Goal: Task Accomplishment & Management: Complete application form

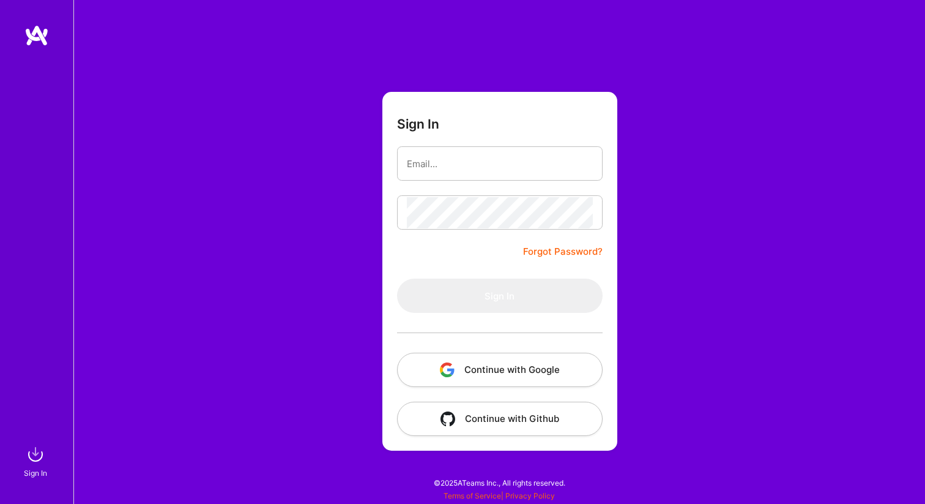
click at [449, 366] on img "button" at bounding box center [447, 369] width 15 height 15
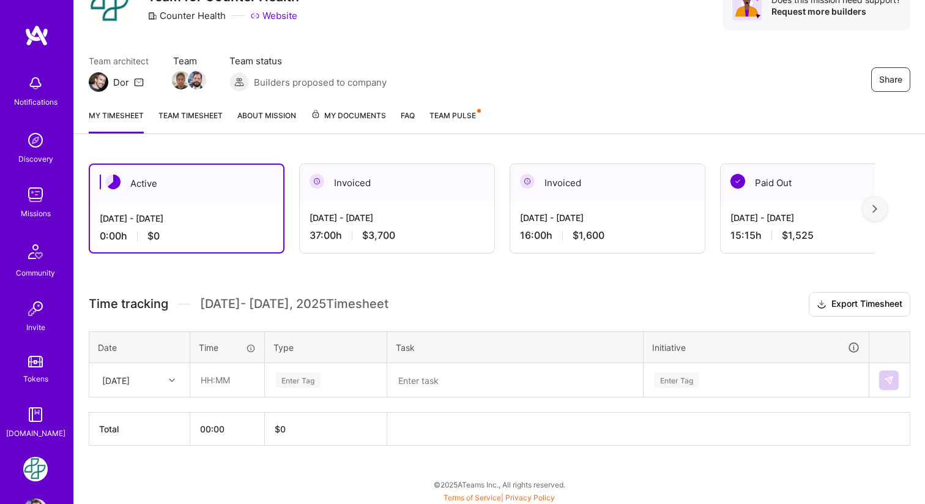
scroll to position [63, 0]
click at [170, 379] on icon at bounding box center [172, 379] width 6 height 6
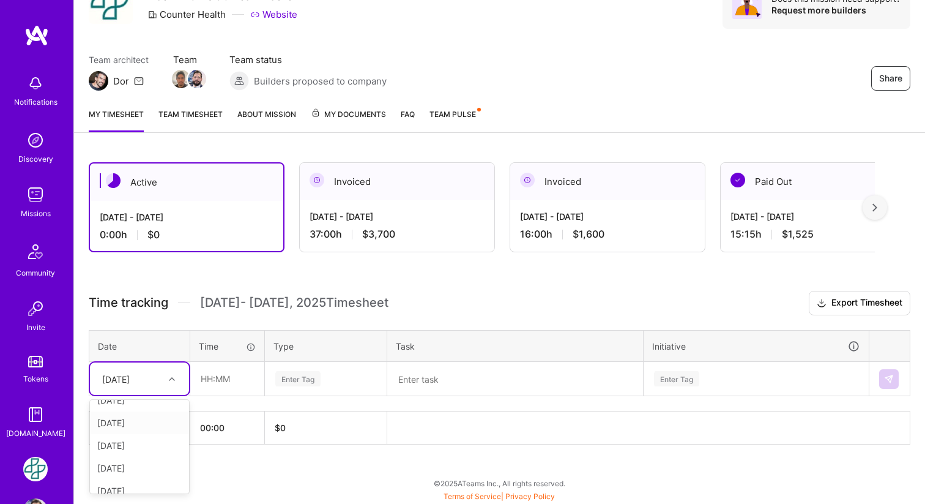
scroll to position [0, 0]
click at [130, 414] on div "[DATE]" at bounding box center [139, 413] width 99 height 23
click at [214, 381] on input "text" at bounding box center [227, 378] width 73 height 32
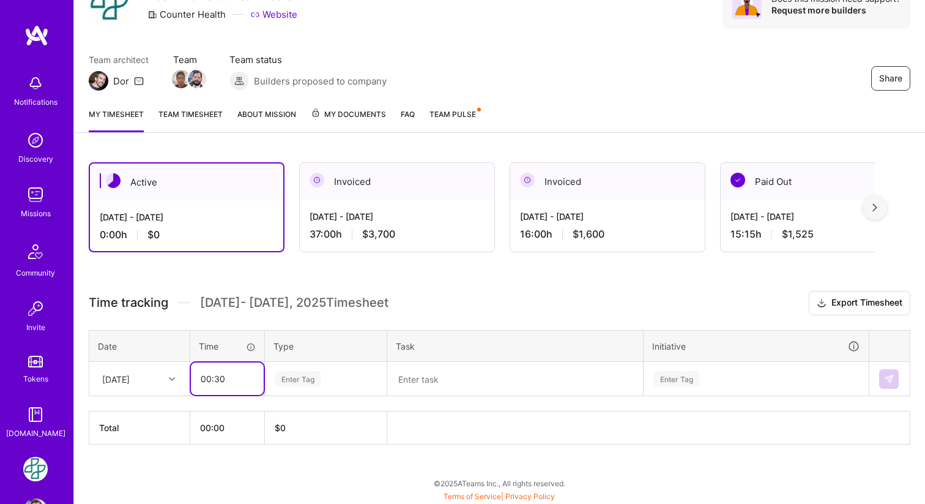
type input "00:30"
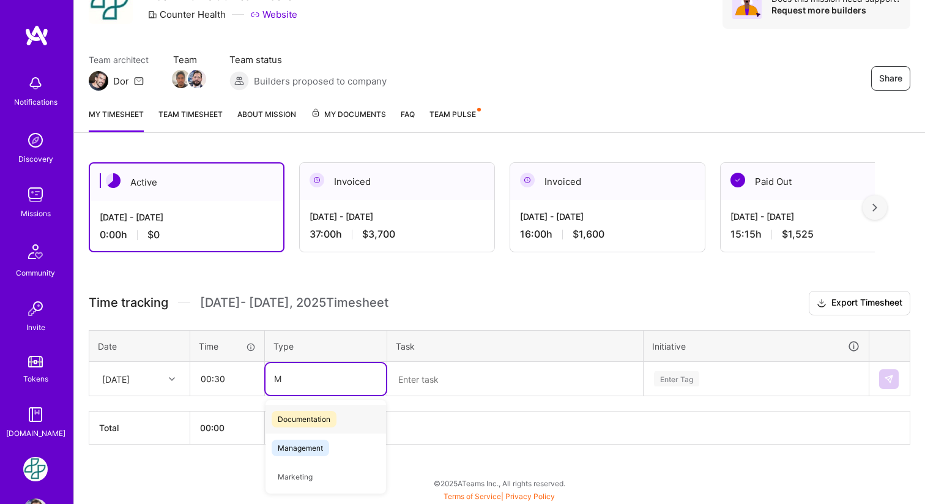
type input "Me"
click at [302, 477] on span "Meetings" at bounding box center [294, 476] width 44 height 17
click at [453, 385] on textarea at bounding box center [515, 379] width 253 height 32
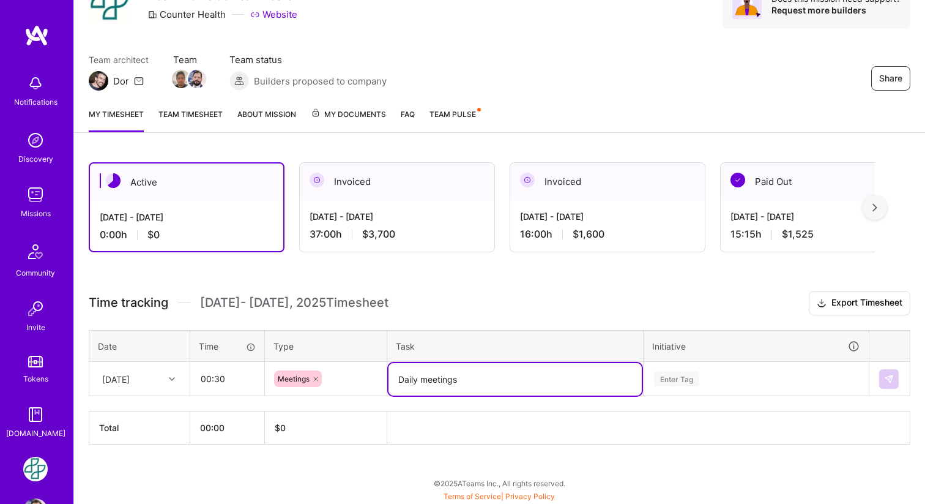
click at [779, 383] on div "Enter Tag" at bounding box center [756, 379] width 224 height 32
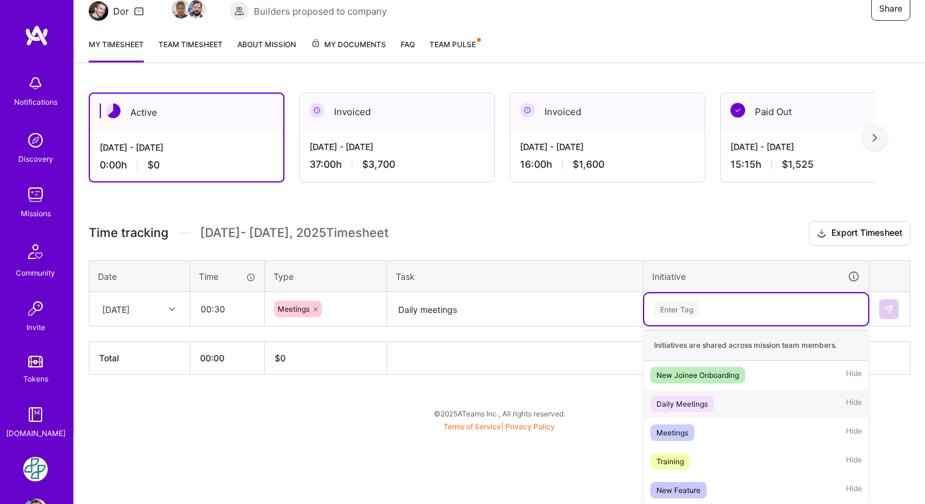
click at [703, 400] on div "Daily Meetings" at bounding box center [682, 403] width 51 height 13
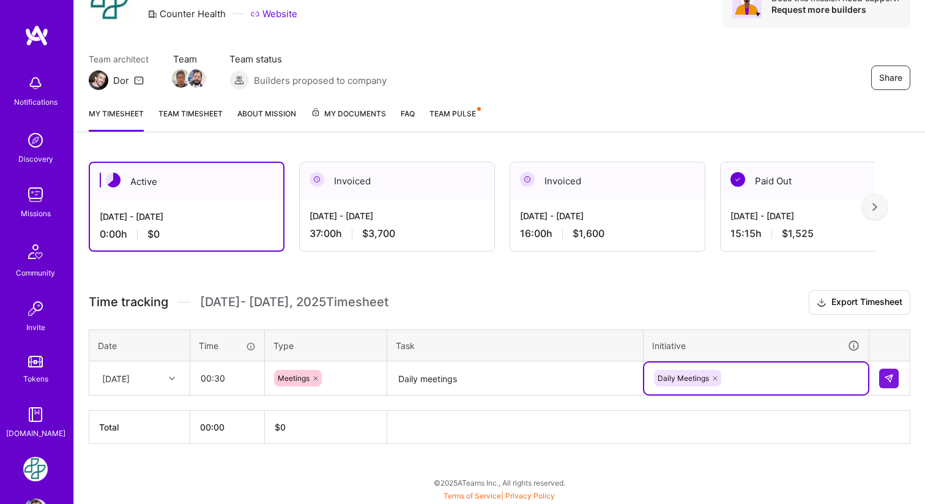
scroll to position [63, 0]
click at [539, 379] on textarea "Daily meetings" at bounding box center [515, 379] width 253 height 32
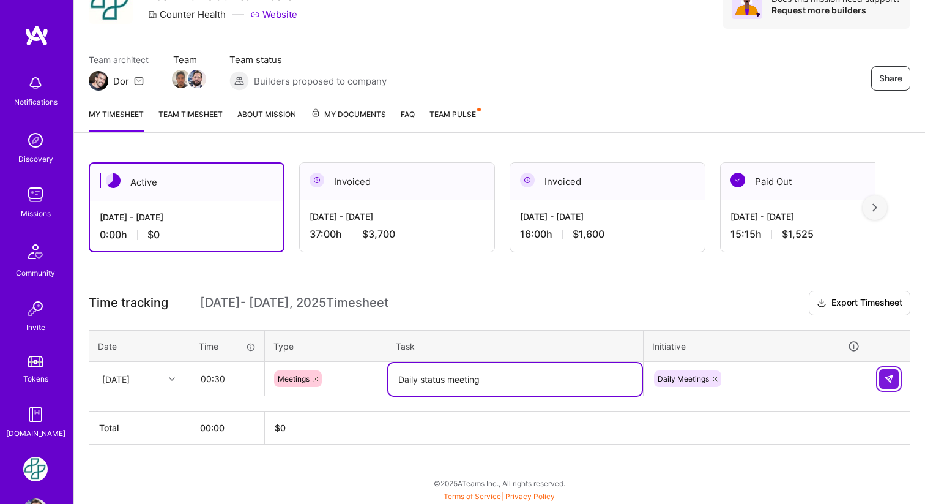
type textarea "Daily status meeting"
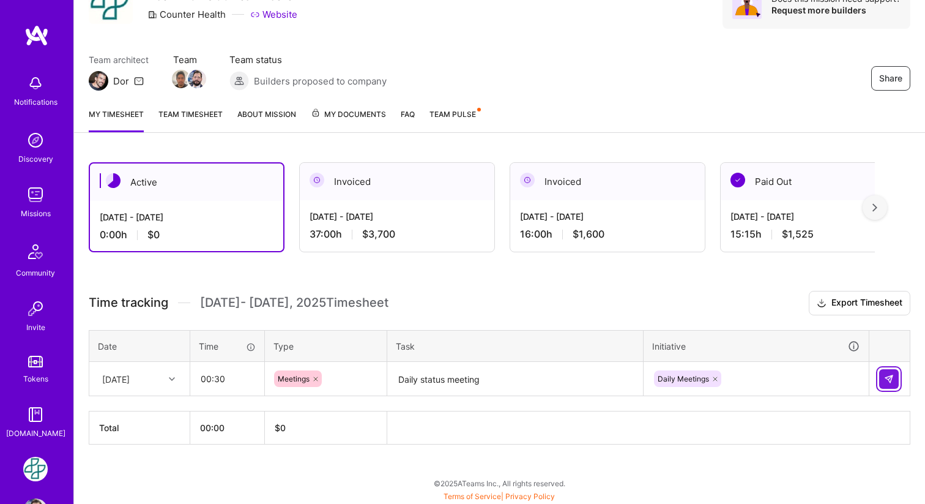
click at [888, 379] on img at bounding box center [889, 379] width 10 height 10
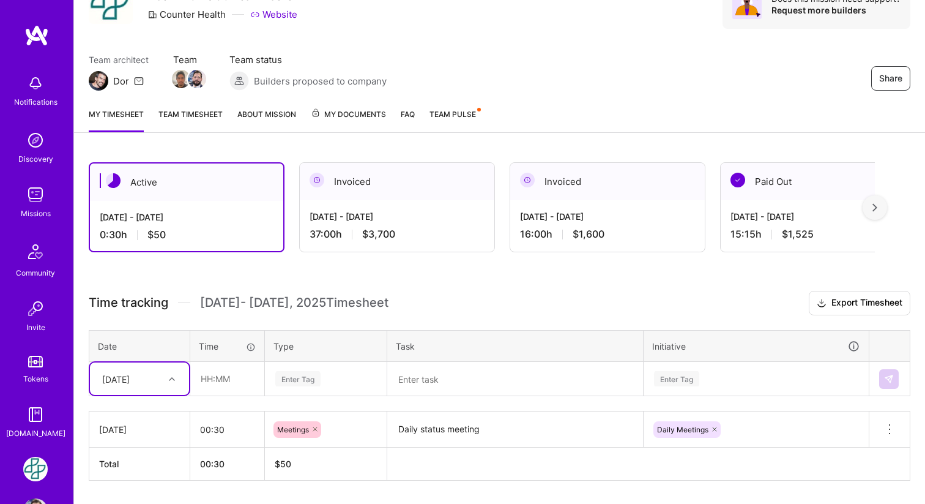
scroll to position [99, 0]
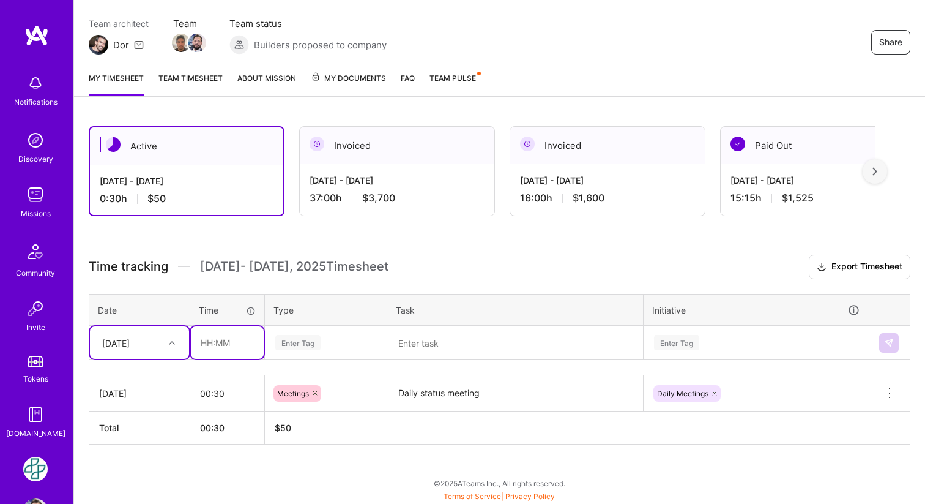
click at [213, 338] on input "text" at bounding box center [227, 342] width 73 height 32
type input "03:30"
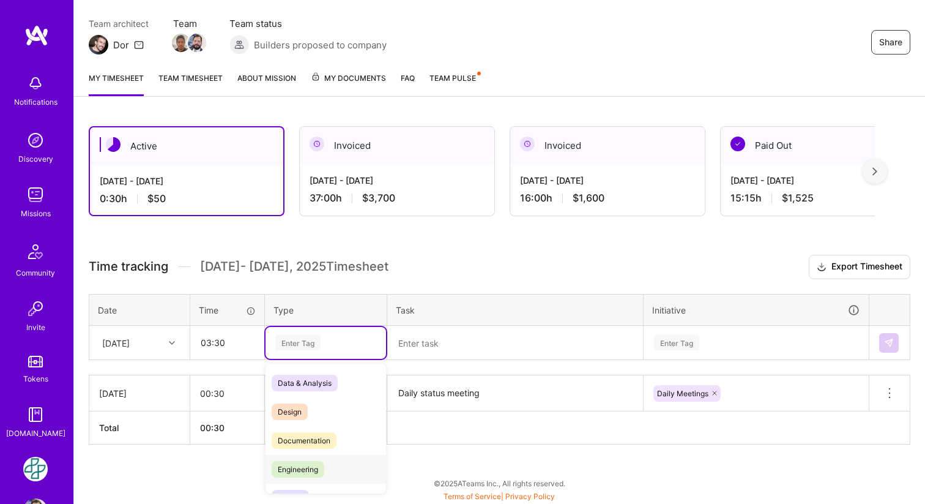
click at [303, 463] on span "Engineering" at bounding box center [298, 469] width 53 height 17
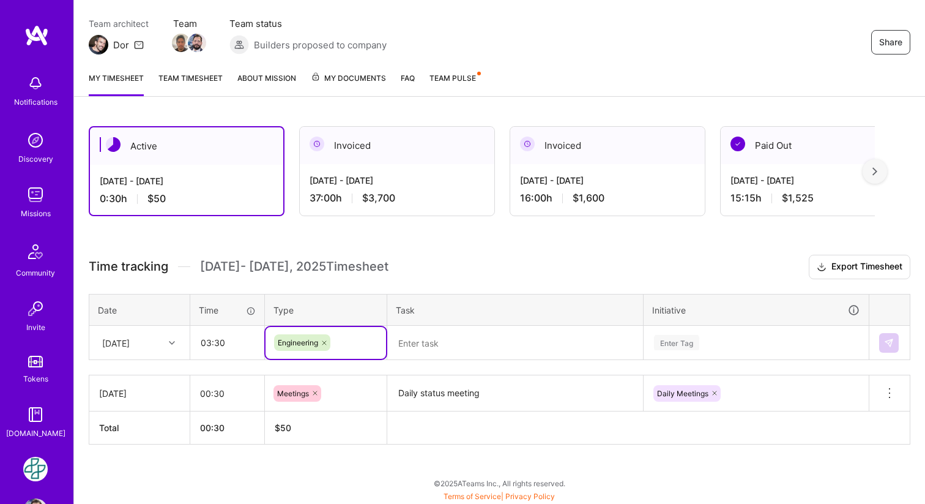
click at [435, 348] on textarea at bounding box center [515, 343] width 253 height 32
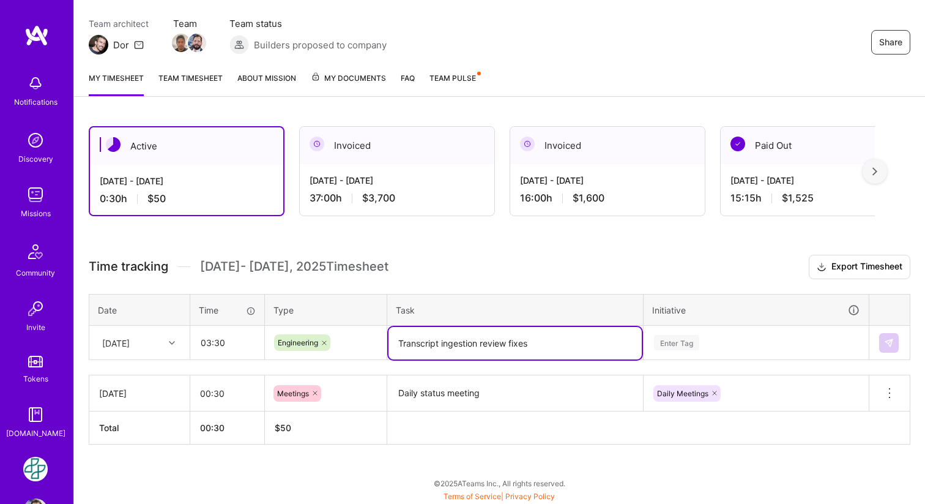
type textarea "Transcript ingestion review fixes"
click at [731, 345] on div "Enter Tag" at bounding box center [756, 343] width 224 height 32
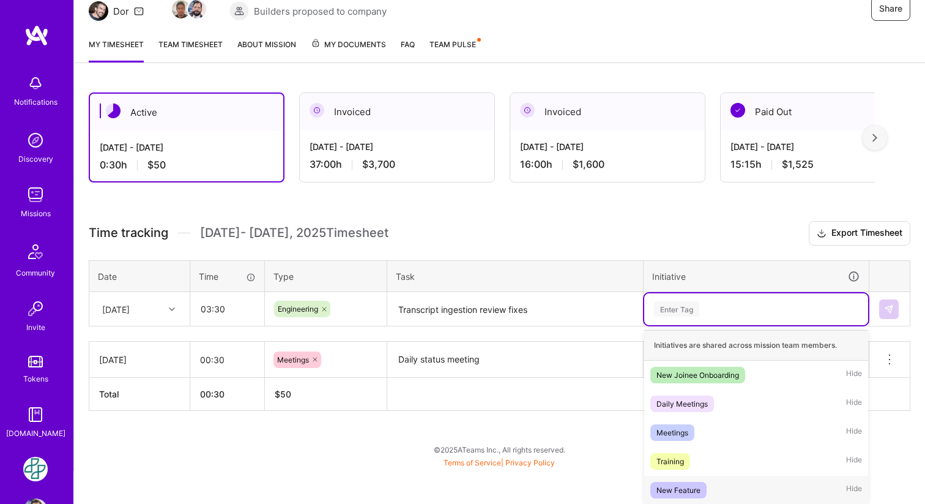
click at [691, 485] on div "New Feature" at bounding box center [679, 489] width 44 height 13
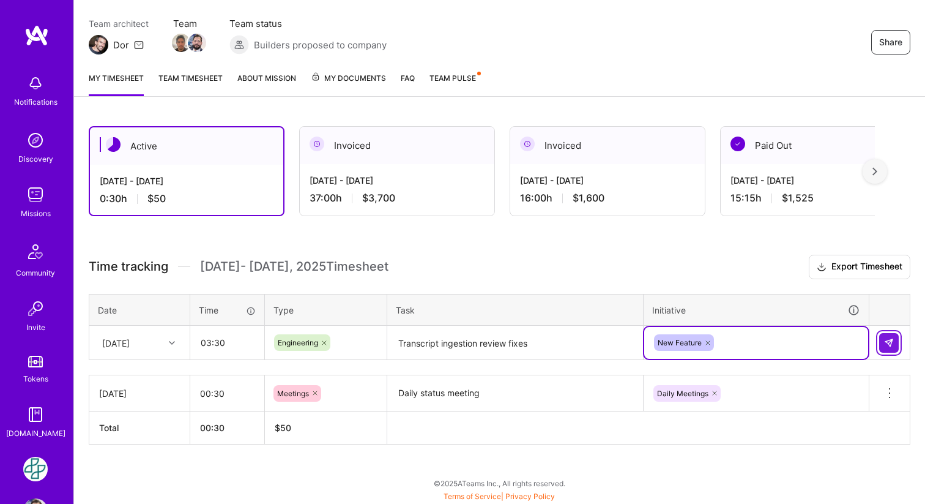
click at [883, 344] on button at bounding box center [889, 343] width 20 height 20
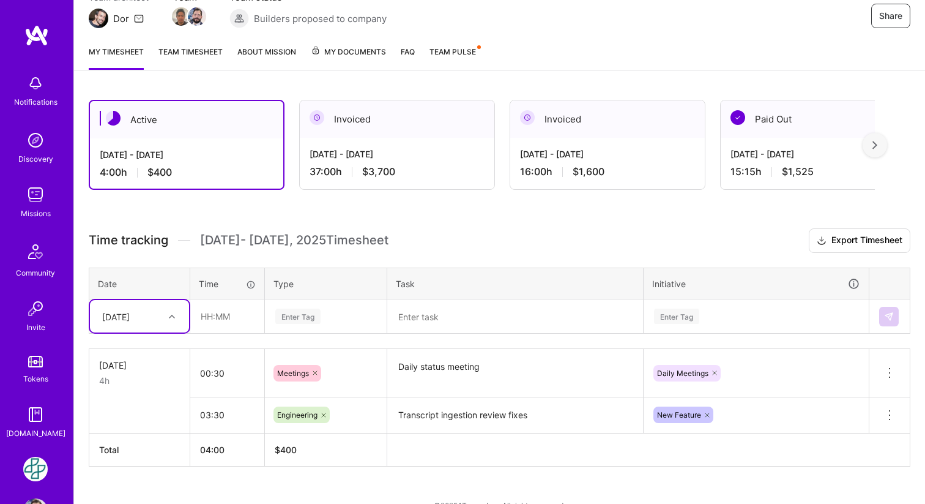
scroll to position [147, 0]
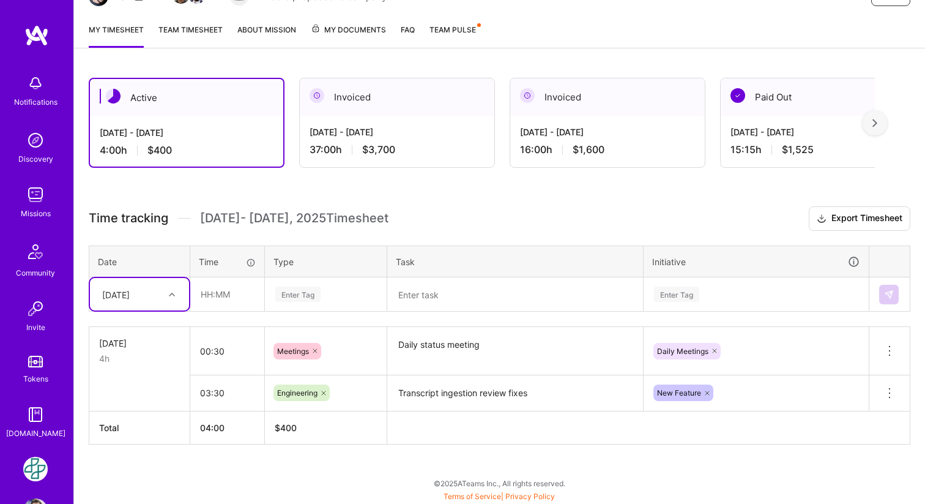
click at [170, 294] on icon at bounding box center [172, 294] width 6 height 6
click at [136, 330] on div "[DATE]" at bounding box center [139, 329] width 99 height 23
click at [244, 300] on input "text" at bounding box center [227, 294] width 73 height 32
type input "00:30"
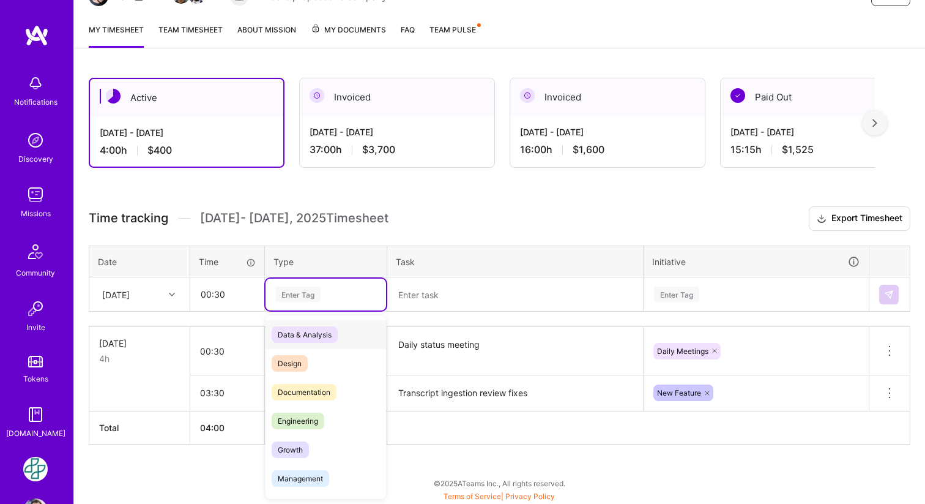
click at [295, 296] on div "Enter Tag" at bounding box center [297, 294] width 45 height 19
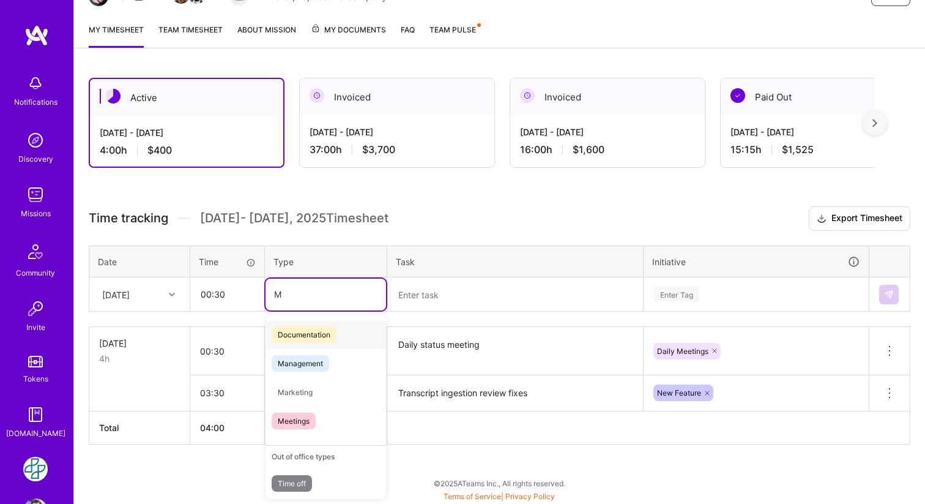
type input "Me"
click at [291, 388] on span "Meetings" at bounding box center [294, 392] width 44 height 17
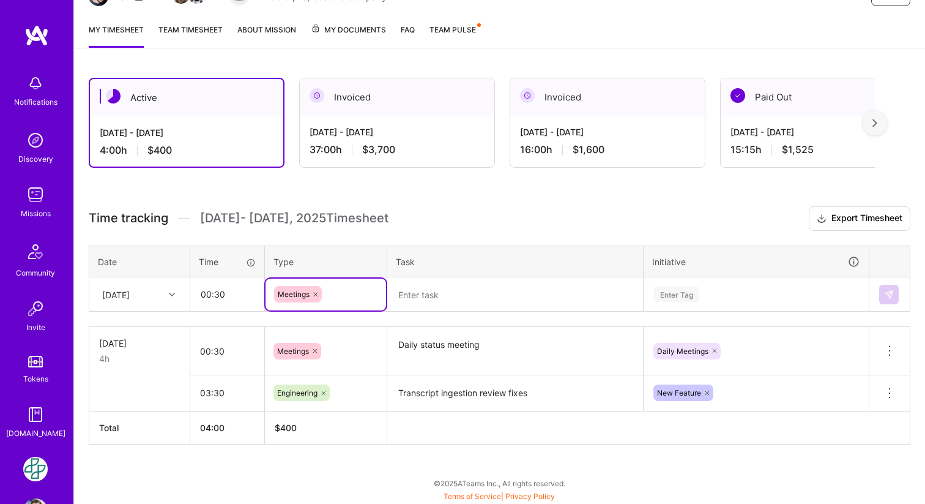
click at [453, 299] on textarea at bounding box center [515, 294] width 253 height 32
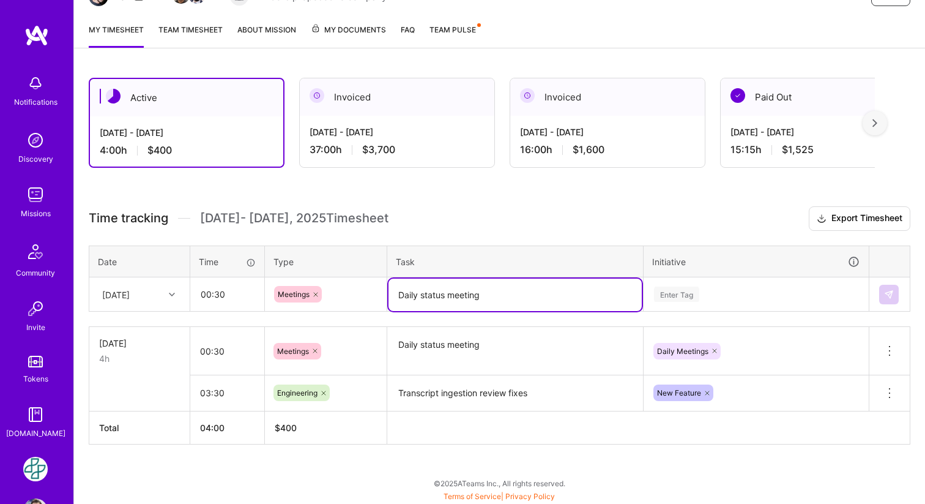
type textarea "Daily status meeting"
click at [710, 297] on div "Enter Tag" at bounding box center [756, 293] width 207 height 15
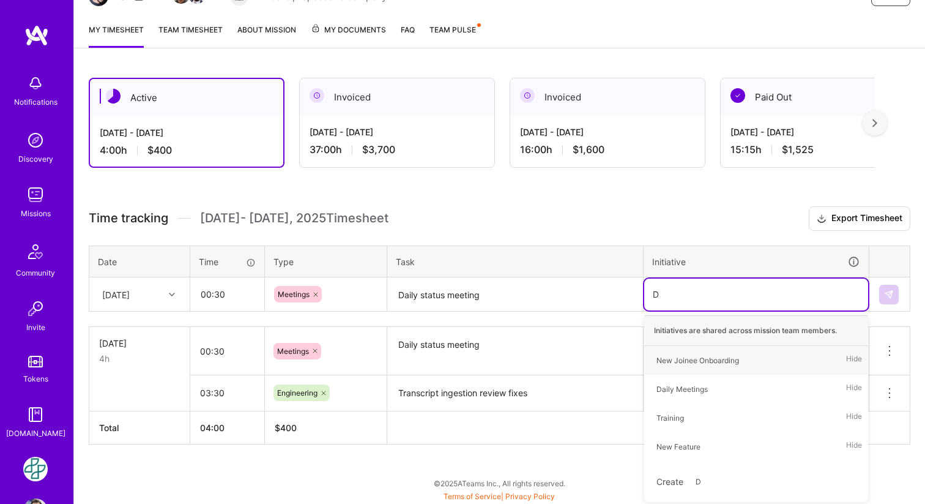
type input "Da"
click at [690, 387] on div "Daily Meetings" at bounding box center [682, 388] width 51 height 13
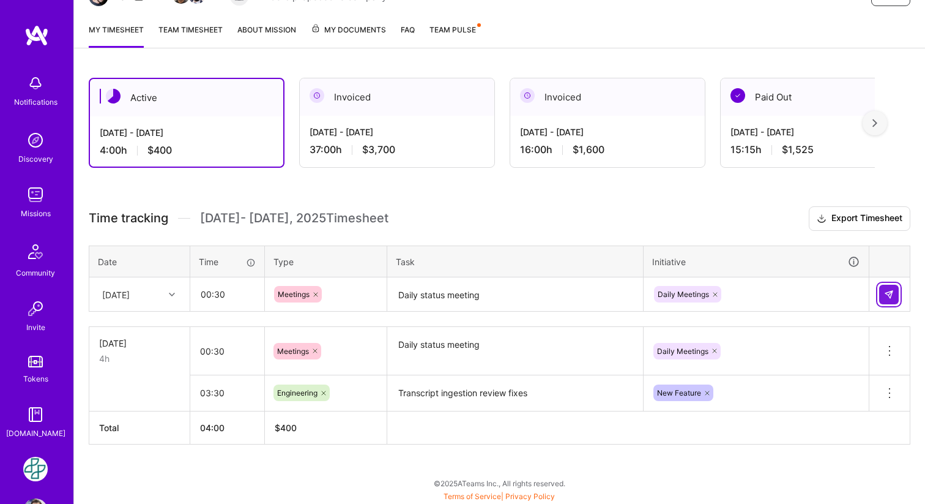
click at [881, 294] on button at bounding box center [889, 295] width 20 height 20
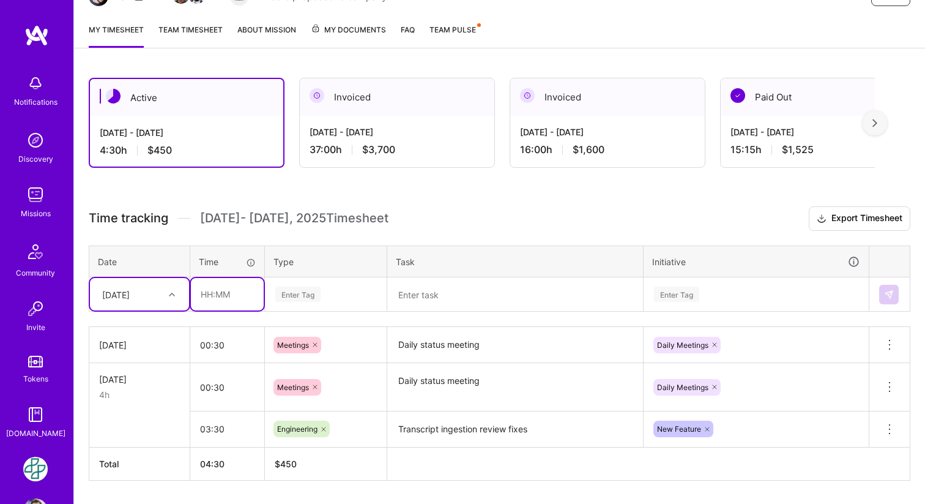
click at [222, 295] on input "text" at bounding box center [227, 294] width 73 height 32
type input "03:30"
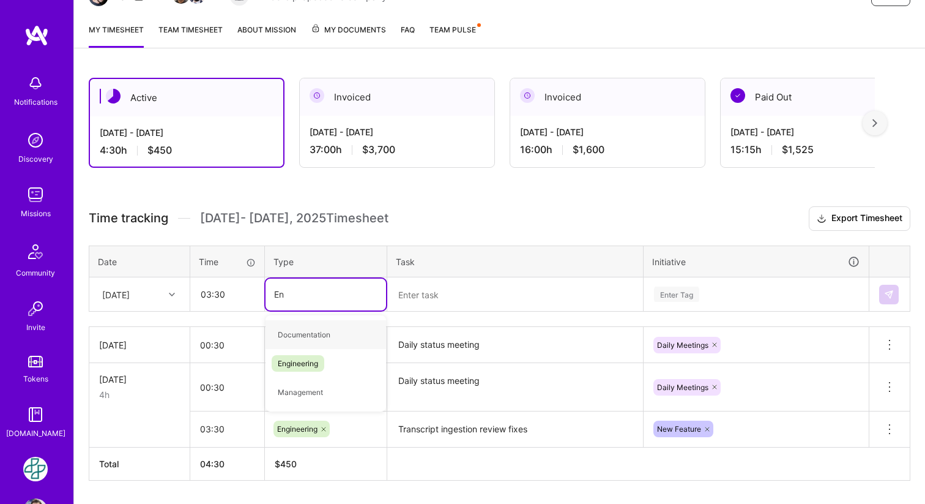
type input "Eng"
click at [301, 336] on span "Engineering" at bounding box center [298, 334] width 53 height 17
click at [449, 291] on textarea at bounding box center [515, 294] width 253 height 32
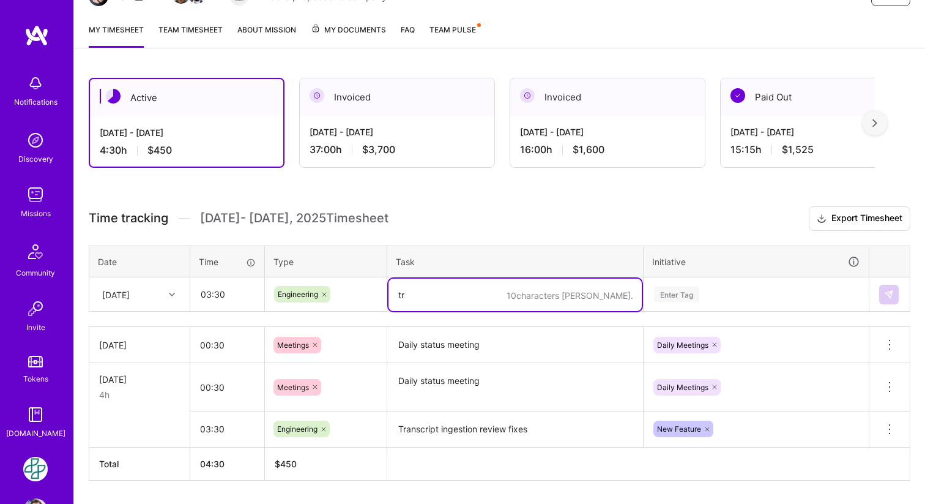
type textarea "t"
type textarea "Transcript ingestion review"
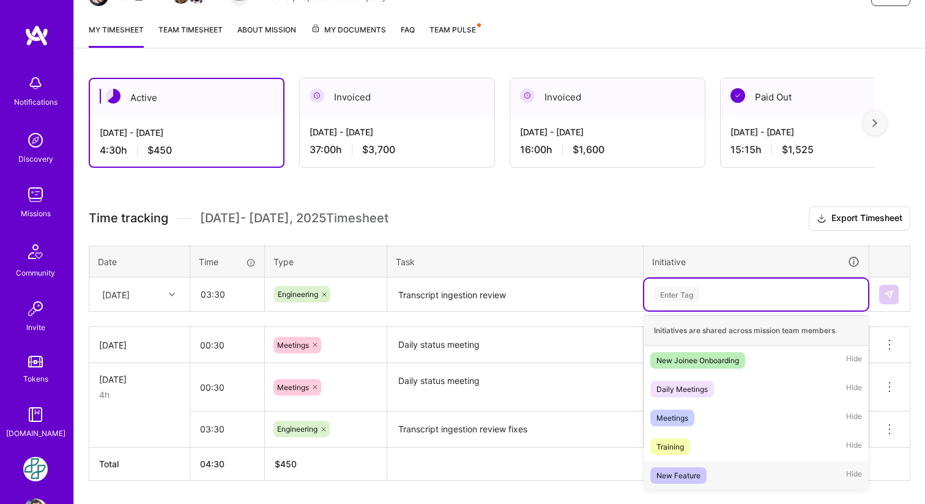
click at [689, 477] on div "New Feature" at bounding box center [679, 475] width 44 height 13
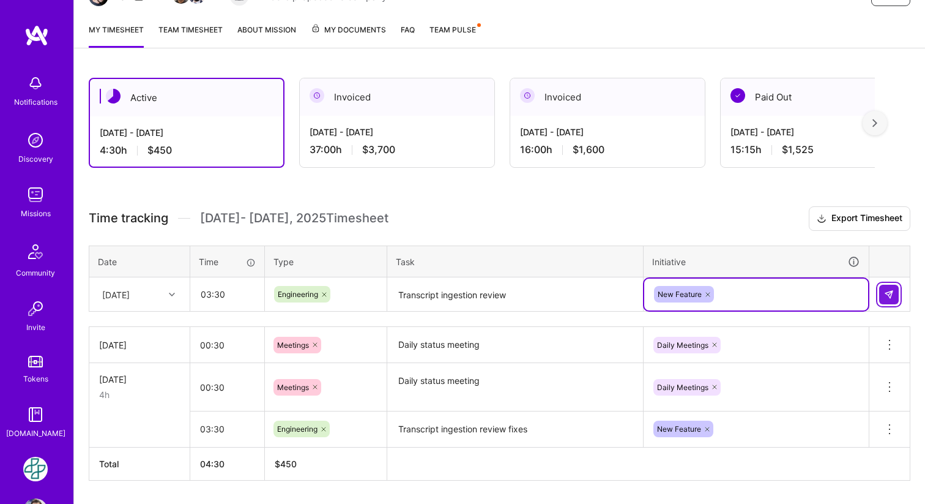
click at [890, 289] on img at bounding box center [889, 294] width 10 height 10
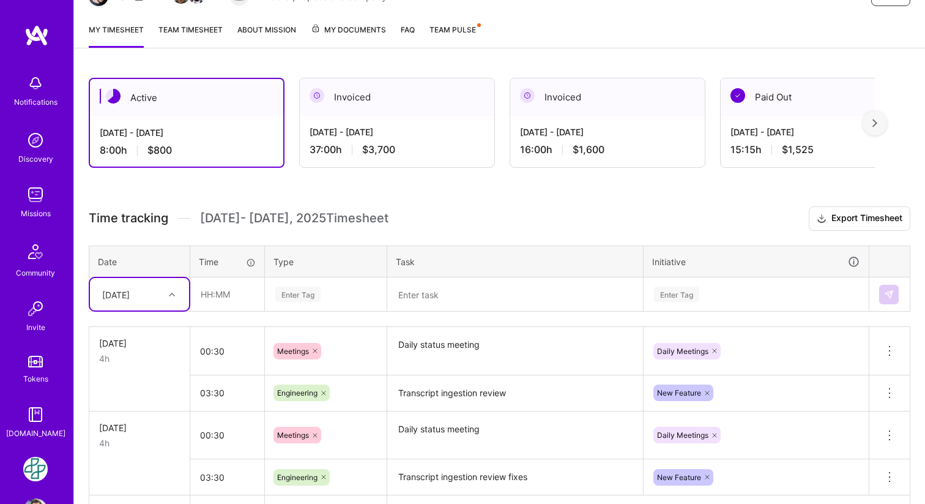
click at [182, 295] on div at bounding box center [173, 294] width 19 height 16
click at [150, 350] on div "[DATE]" at bounding box center [139, 351] width 99 height 23
click at [253, 299] on input "text" at bounding box center [227, 294] width 73 height 32
type input "00:30"
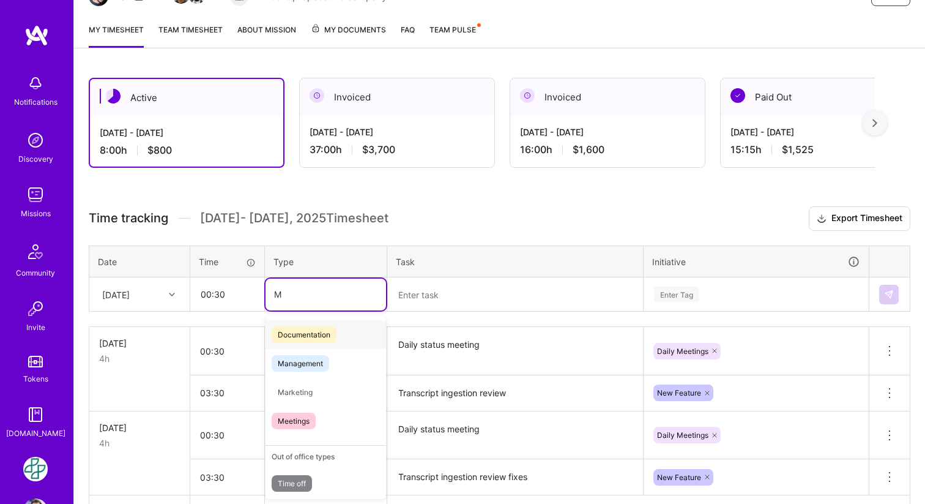
type input "Me"
click at [301, 394] on span "Meetings" at bounding box center [294, 392] width 44 height 17
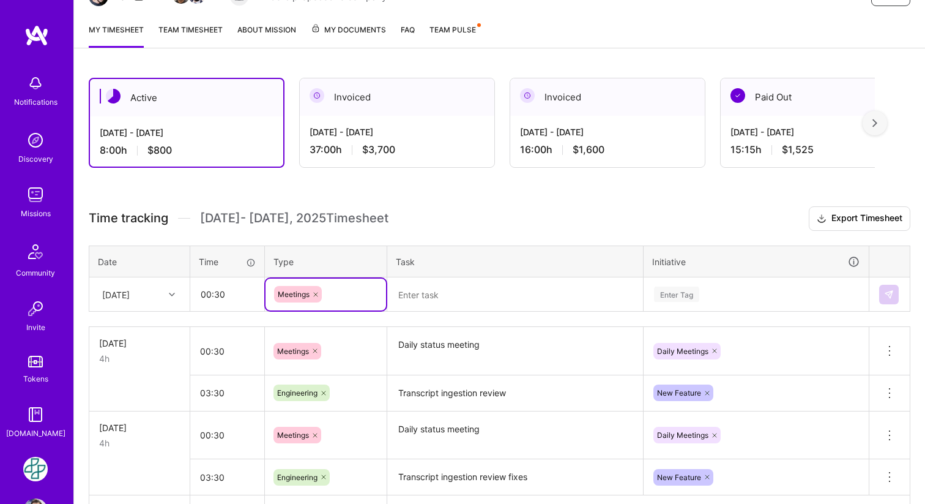
click at [453, 297] on textarea at bounding box center [515, 294] width 253 height 32
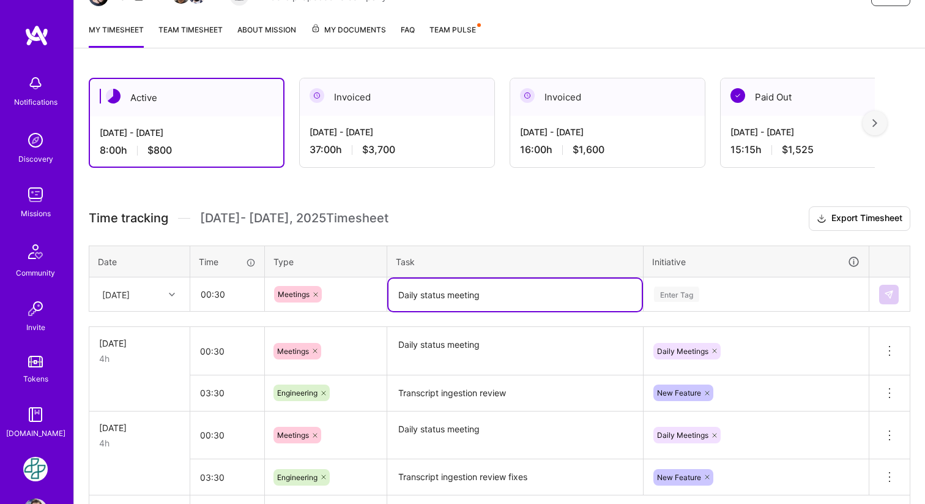
type textarea "Daily status meeting"
click at [708, 296] on div "Enter Tag" at bounding box center [756, 293] width 207 height 15
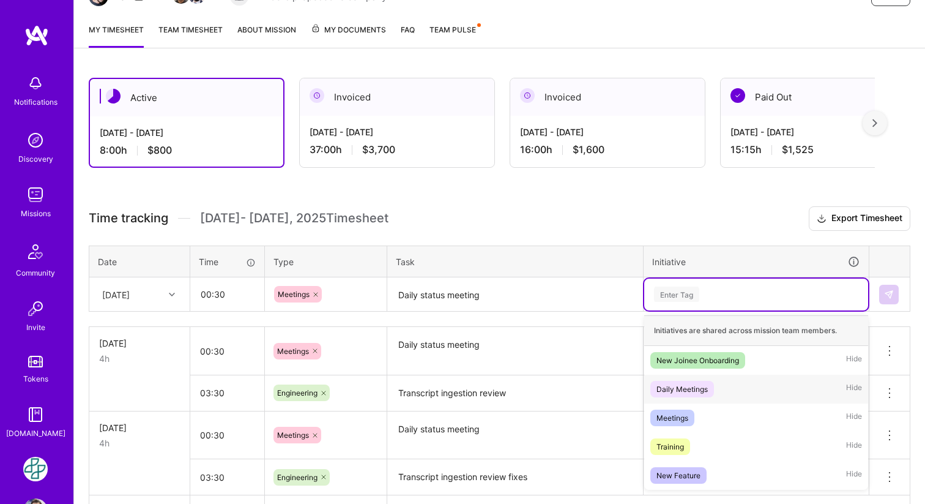
click at [711, 400] on div "Daily Meetings Hide" at bounding box center [756, 389] width 224 height 29
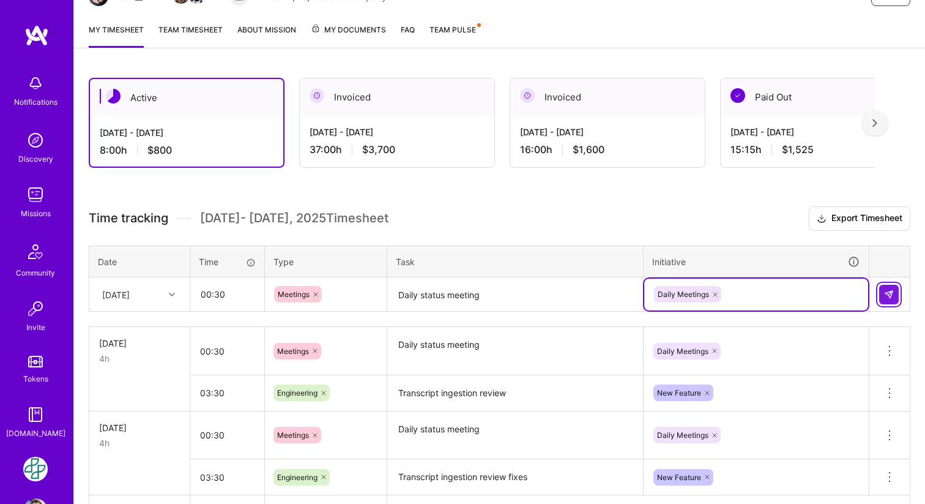
click at [889, 294] on img at bounding box center [889, 294] width 10 height 10
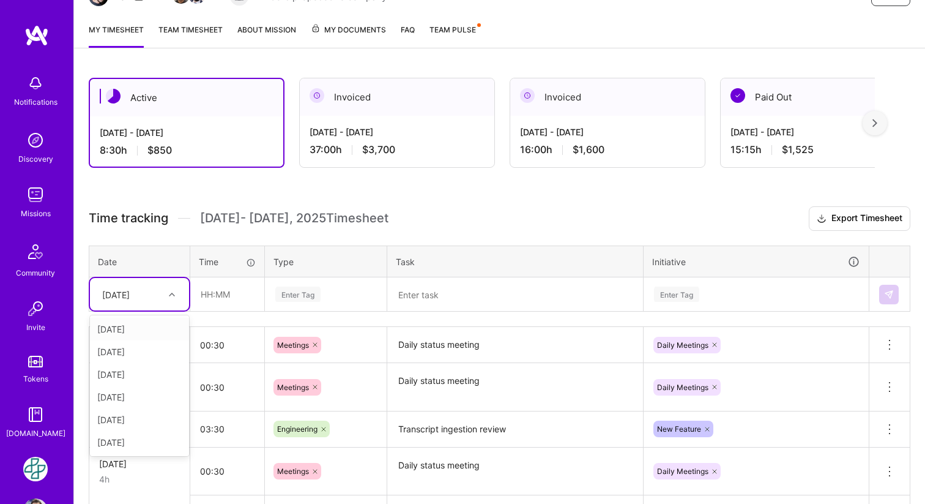
click at [177, 294] on div at bounding box center [173, 294] width 19 height 16
click at [132, 375] on div "[DATE]" at bounding box center [139, 374] width 99 height 23
click at [166, 286] on div at bounding box center [173, 294] width 19 height 16
click at [130, 372] on div "[DATE]" at bounding box center [139, 374] width 99 height 23
click at [220, 302] on input "text" at bounding box center [227, 294] width 73 height 32
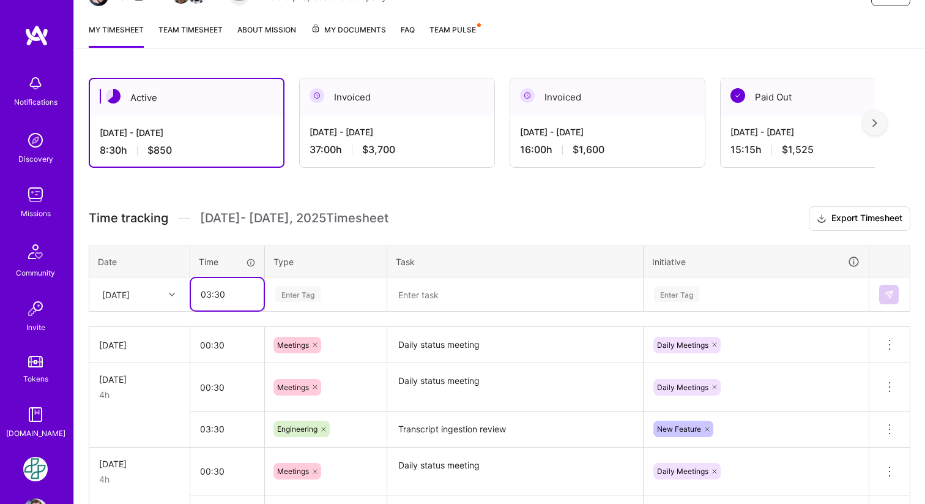
type input "03:30"
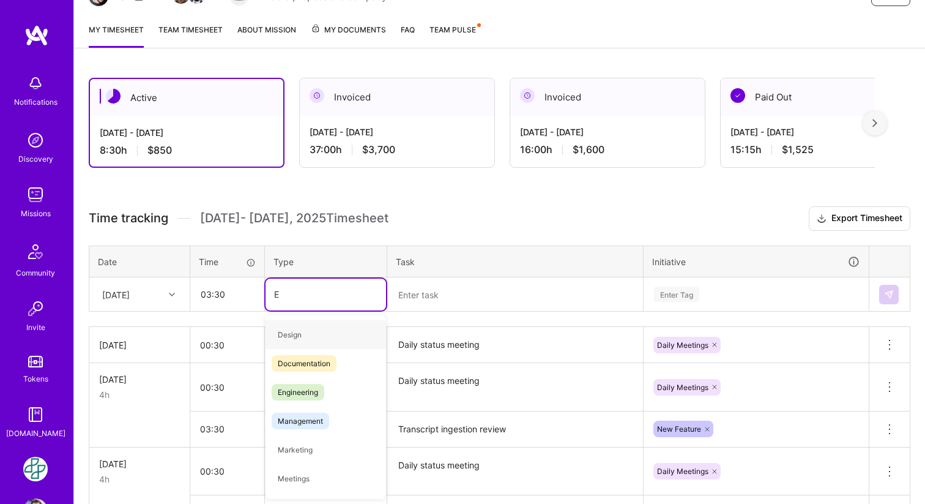
type input "En"
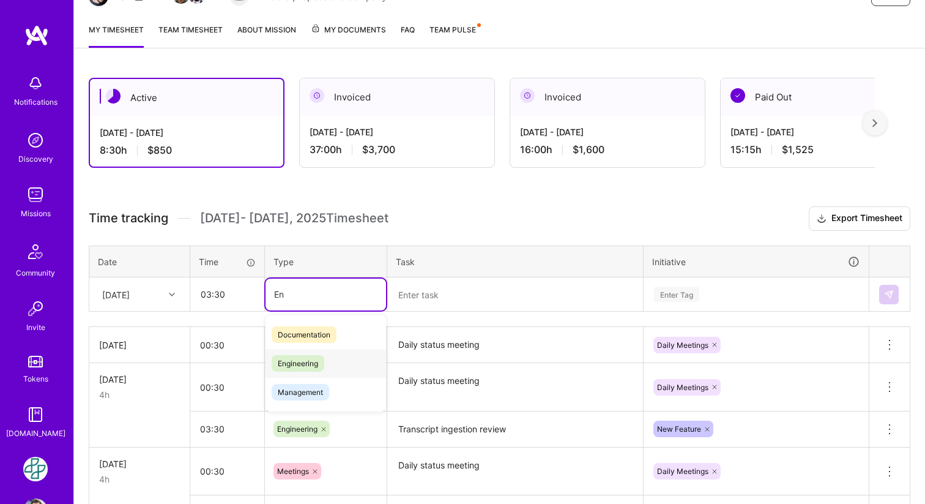
click at [313, 370] on span "Engineering" at bounding box center [298, 363] width 53 height 17
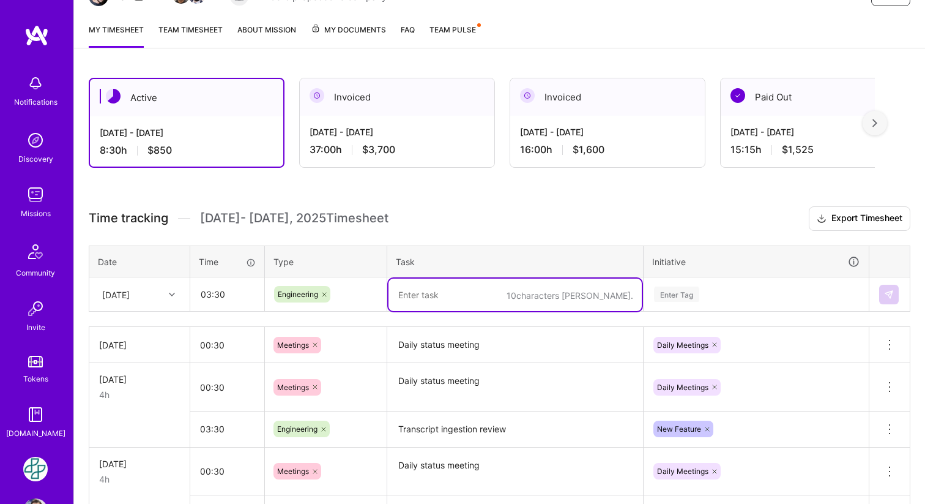
click at [436, 300] on textarea at bounding box center [515, 294] width 253 height 32
type textarea "Transcript ingestion pr review comments addressing"
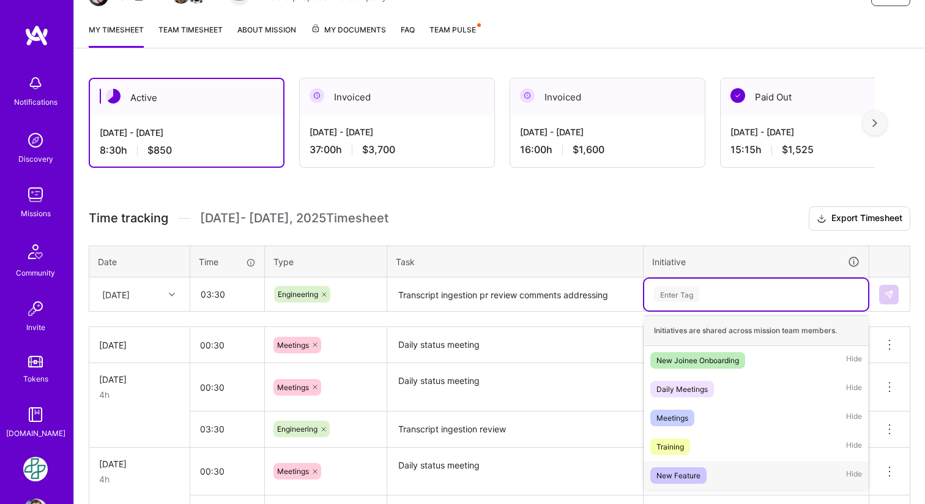
click at [676, 469] on div "New Feature" at bounding box center [679, 475] width 44 height 13
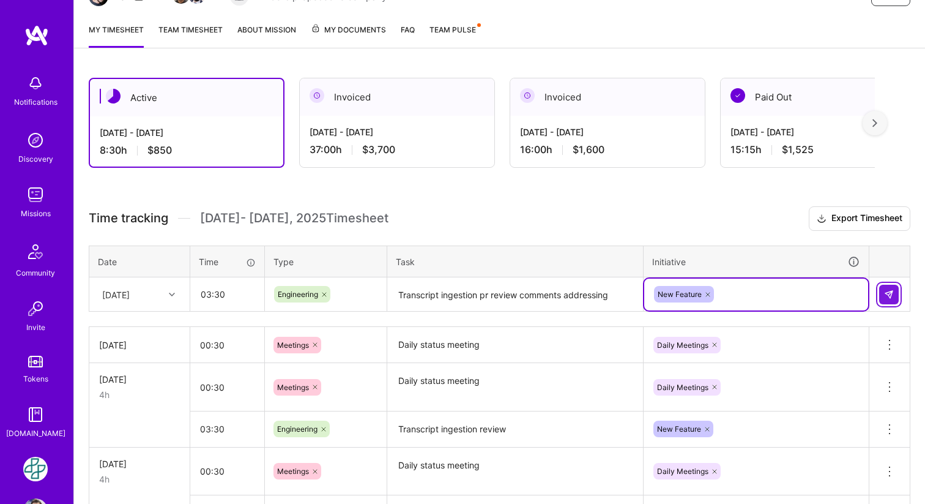
click at [893, 292] on img at bounding box center [889, 294] width 10 height 10
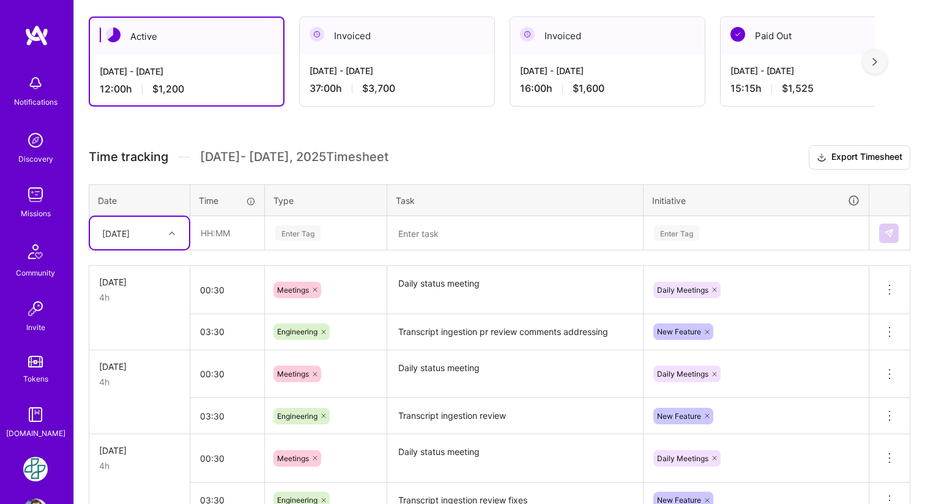
scroll to position [210, 0]
click at [160, 230] on div "[DATE]" at bounding box center [130, 232] width 68 height 20
click at [133, 314] on div "[DATE]" at bounding box center [139, 311] width 99 height 23
click at [208, 240] on input "text" at bounding box center [227, 231] width 73 height 32
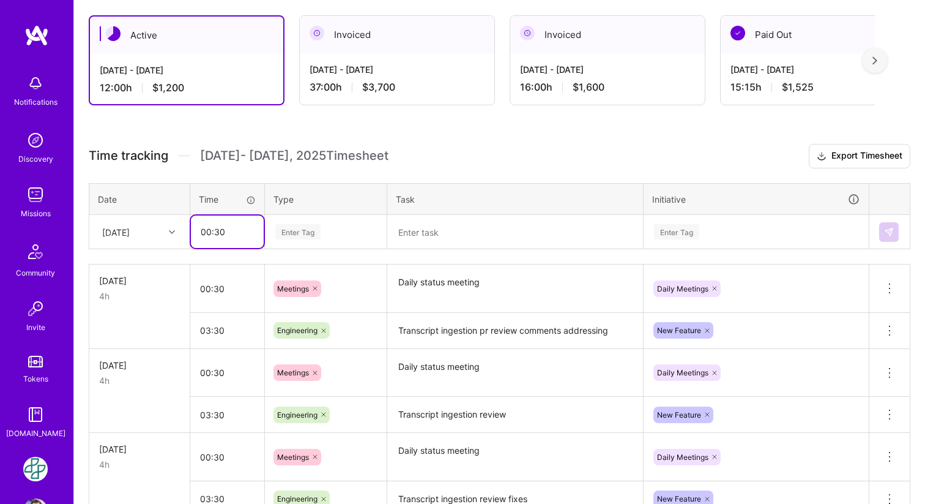
type input "00:30"
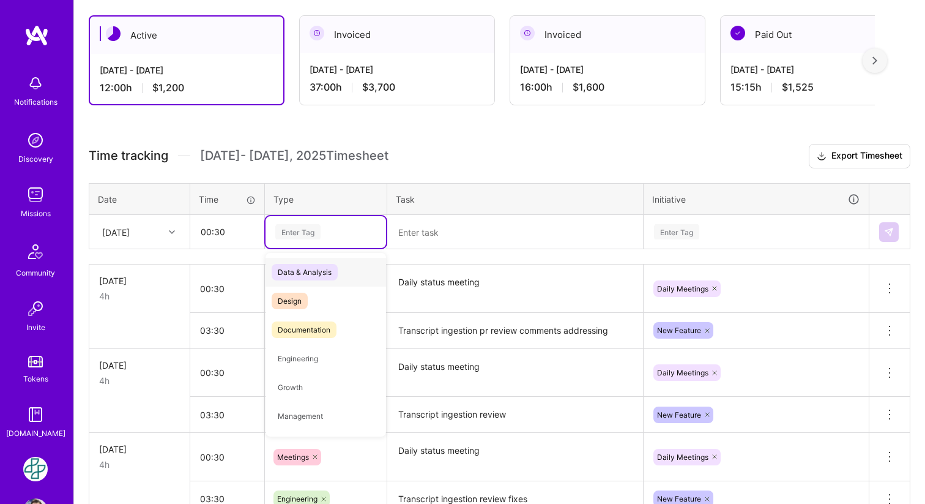
type input "D"
type input "m"
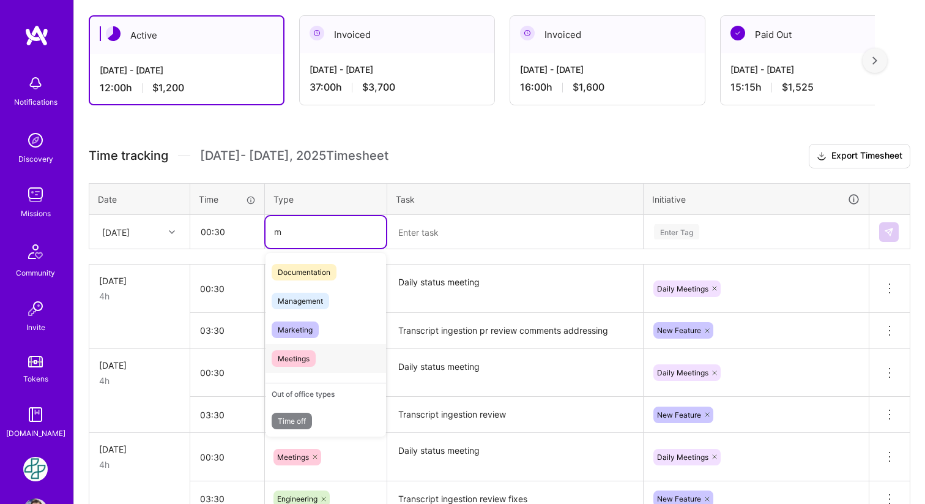
click at [290, 357] on span "Meetings" at bounding box center [294, 358] width 44 height 17
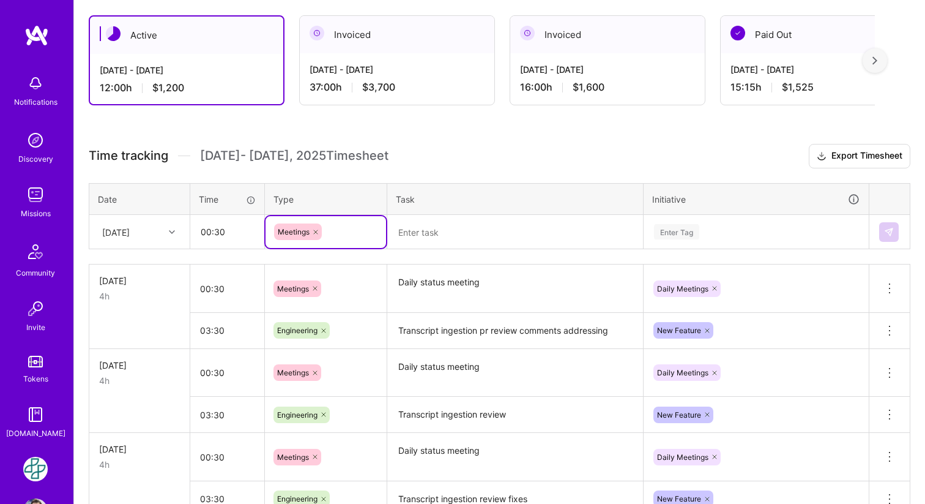
click at [431, 239] on textarea at bounding box center [515, 232] width 253 height 32
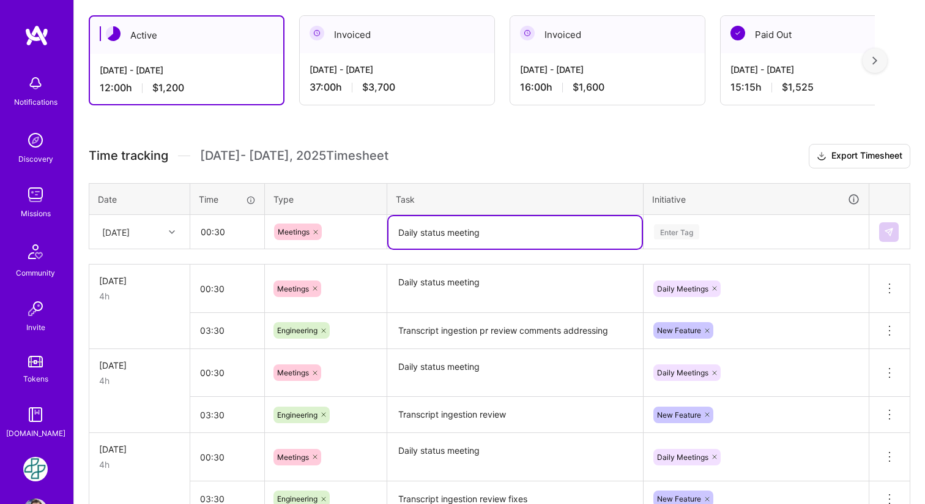
type textarea "Daily status meeting"
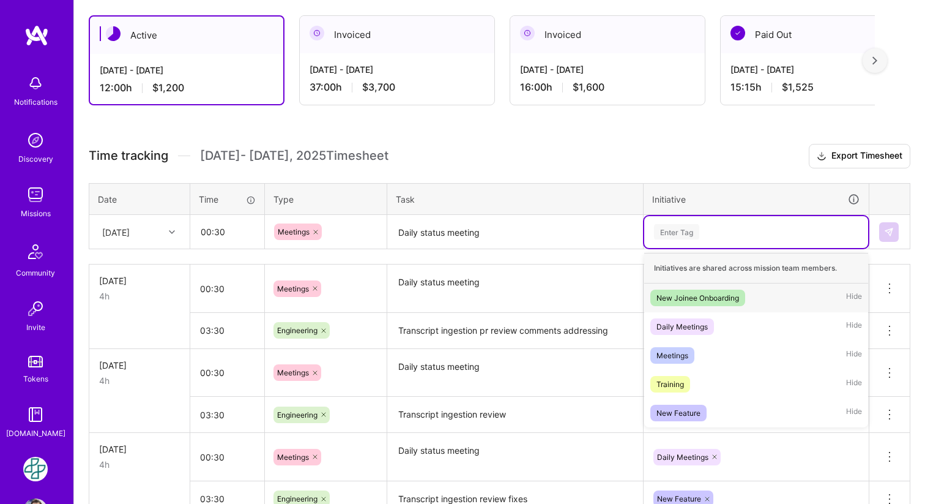
click at [671, 234] on div "Enter Tag" at bounding box center [676, 231] width 45 height 19
click at [678, 326] on div "Daily Meetings" at bounding box center [682, 326] width 51 height 13
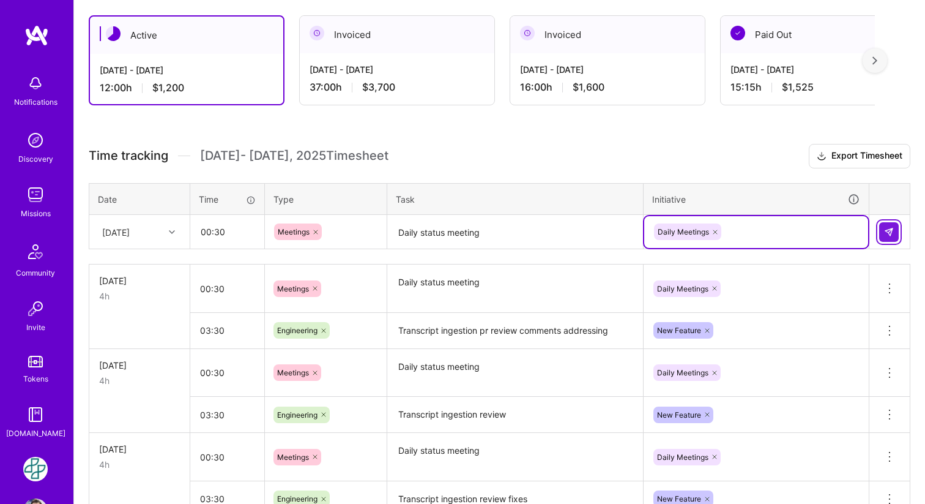
click at [890, 229] on img at bounding box center [889, 232] width 10 height 10
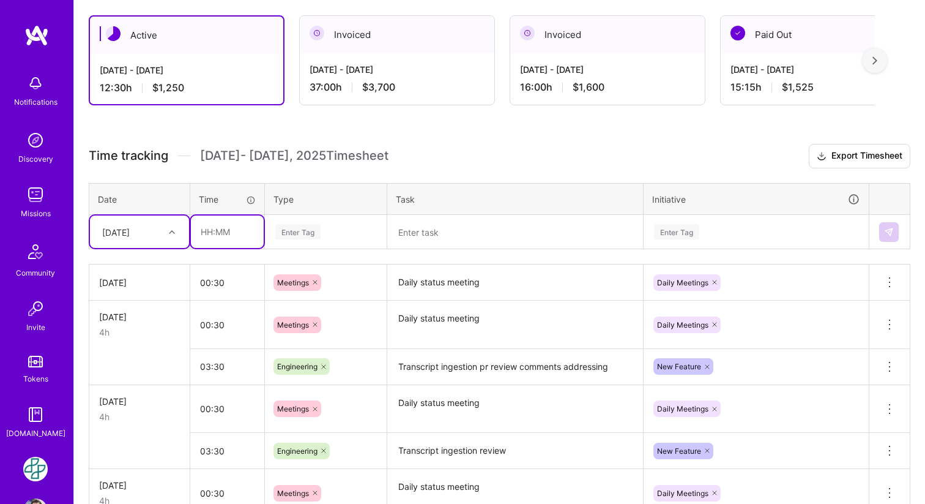
click at [222, 229] on input "text" at bounding box center [227, 231] width 73 height 32
type input "03:30"
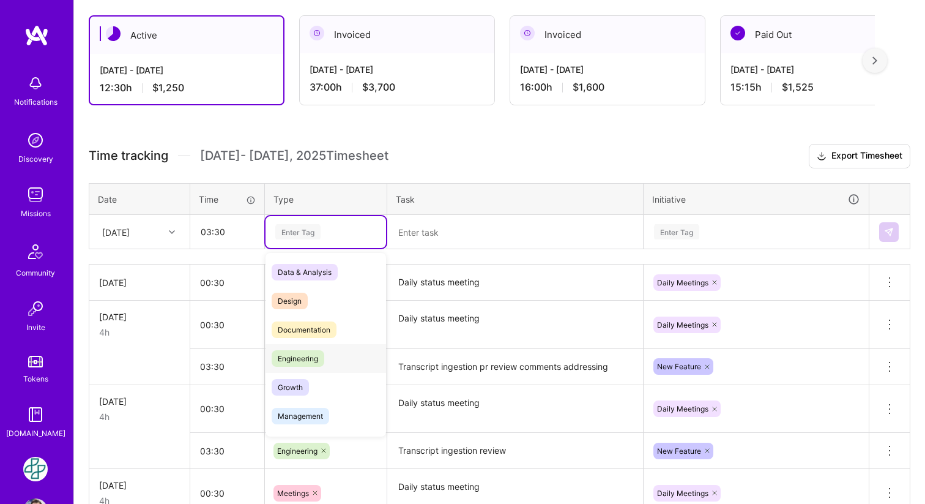
click at [294, 364] on span "Engineering" at bounding box center [298, 358] width 53 height 17
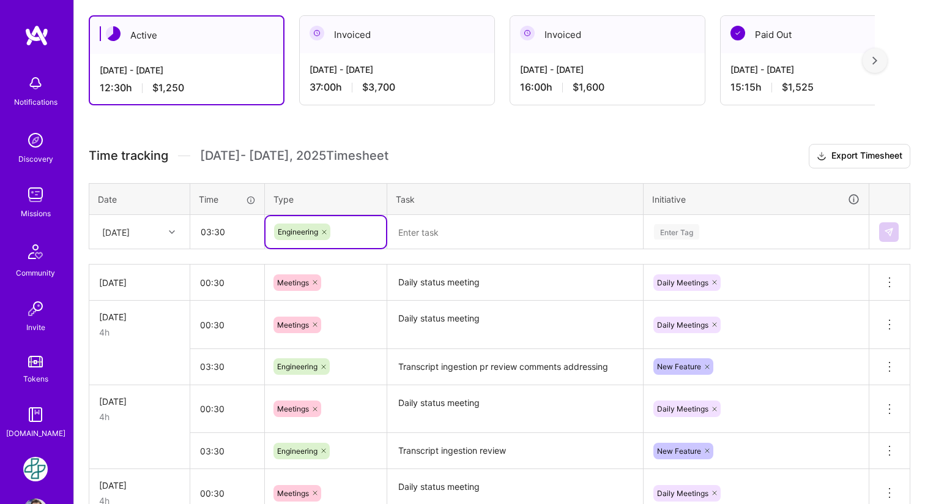
click at [461, 230] on textarea at bounding box center [515, 232] width 253 height 32
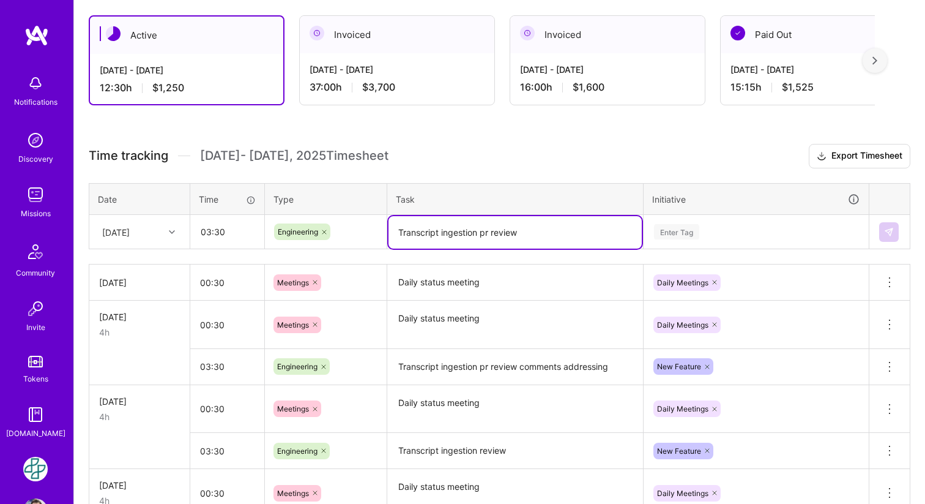
type textarea "Transcript ingestion pr review"
click at [726, 229] on div "Enter Tag" at bounding box center [756, 231] width 207 height 15
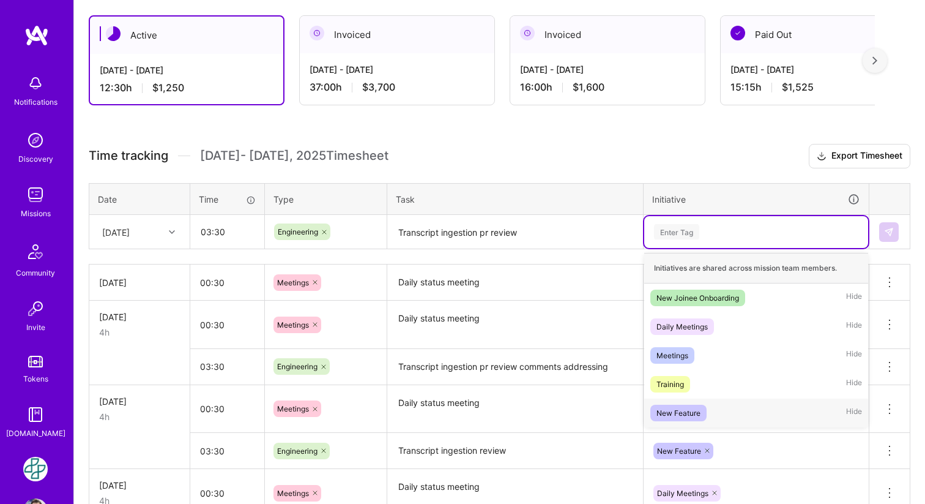
click at [657, 411] on div "New Feature" at bounding box center [679, 412] width 44 height 13
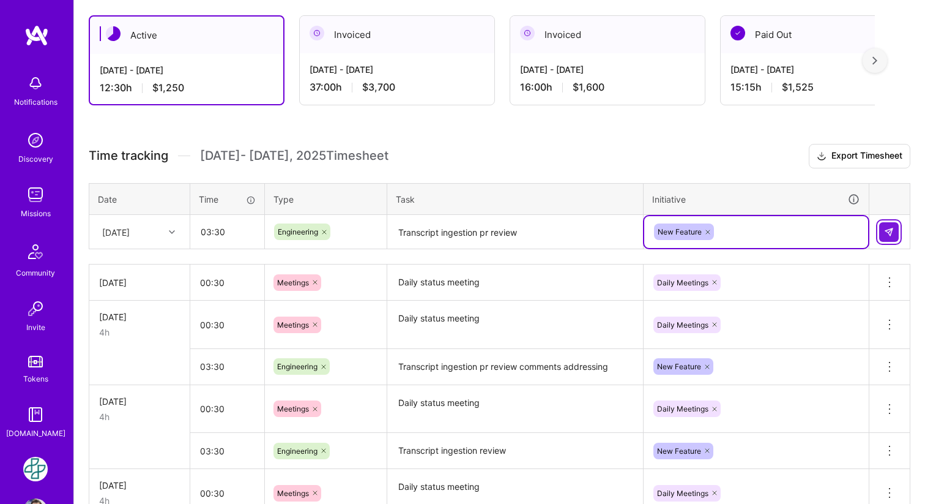
click at [895, 222] on button at bounding box center [889, 232] width 20 height 20
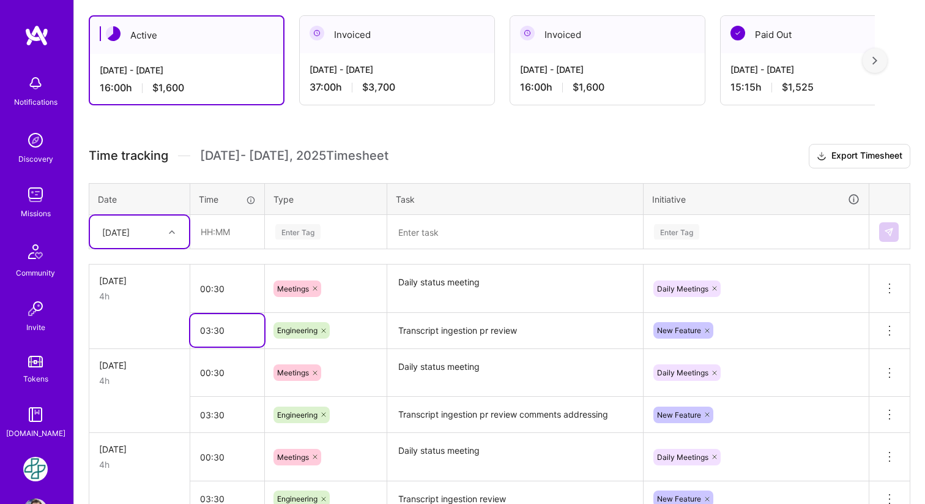
click at [224, 334] on input "03:30" at bounding box center [227, 330] width 74 height 32
type input "02:30"
click at [220, 228] on input "text" at bounding box center [227, 231] width 73 height 32
type input "1"
type input "01:00"
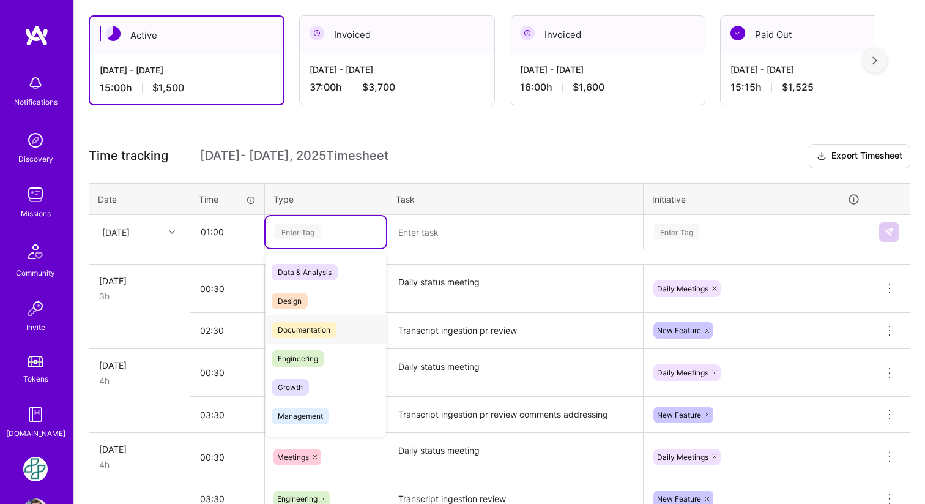
click at [330, 334] on span "Documentation" at bounding box center [304, 329] width 65 height 17
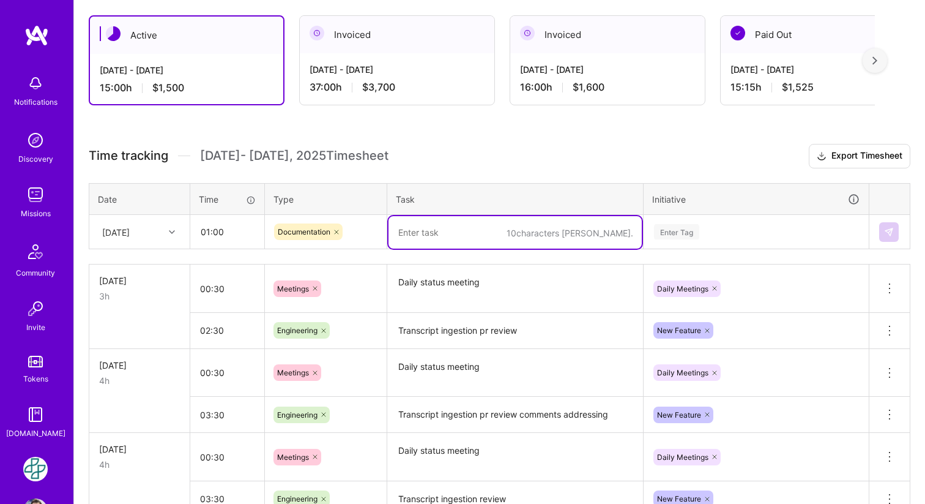
click at [453, 243] on textarea at bounding box center [515, 232] width 253 height 32
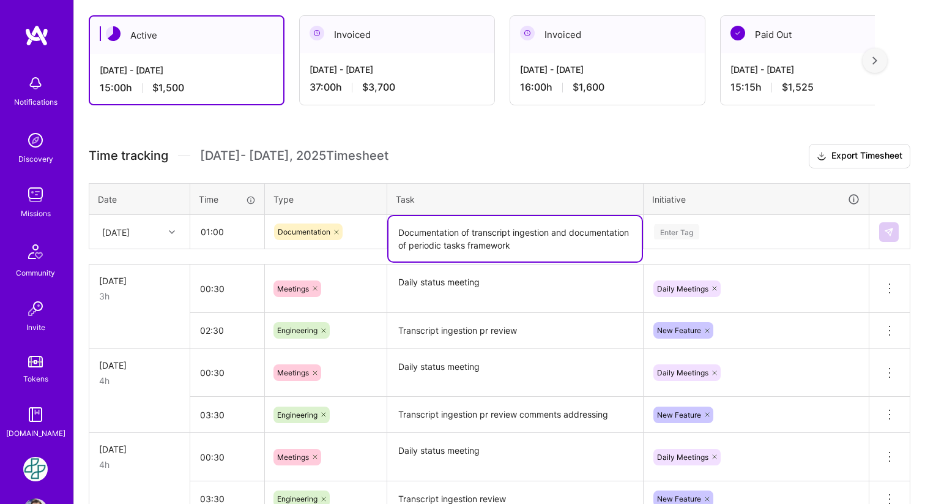
type textarea "Documentation of transcript ingestion and documentation of periodic tasks frame…"
click at [699, 235] on div "Enter Tag" at bounding box center [676, 231] width 45 height 19
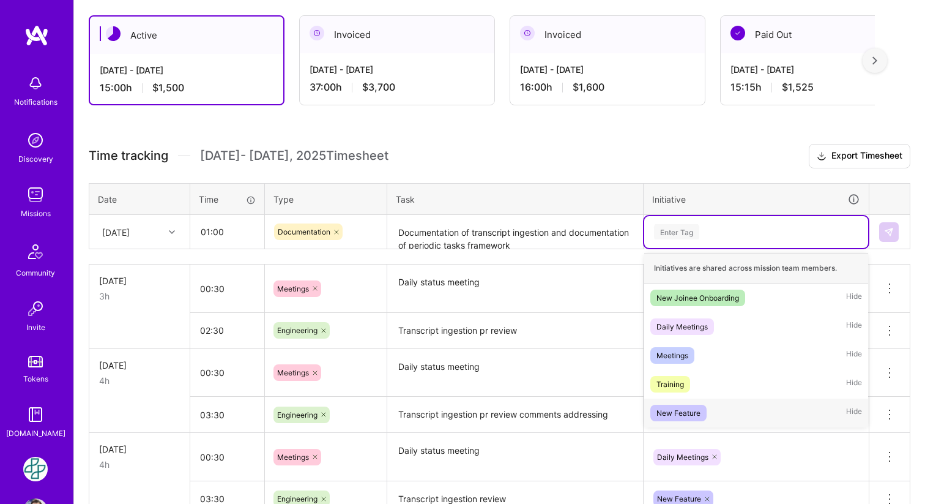
click at [703, 410] on span "New Feature" at bounding box center [679, 413] width 56 height 17
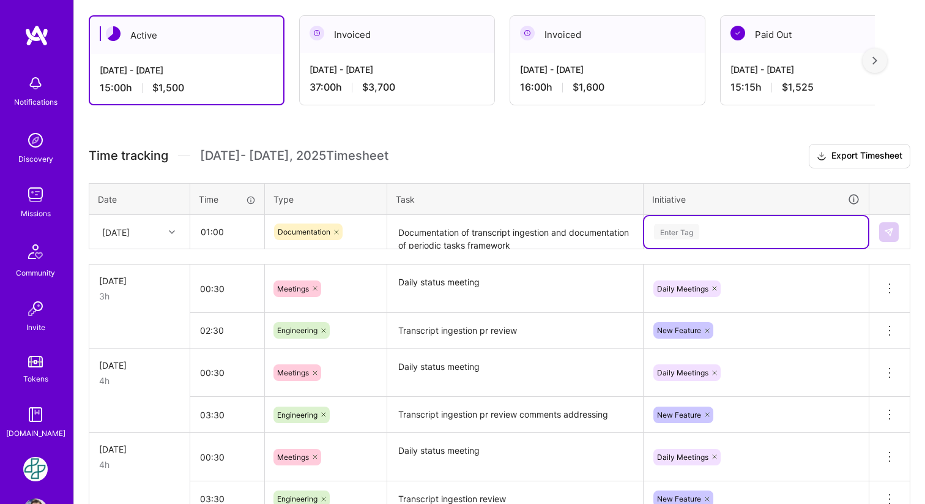
click at [682, 233] on div "Enter Tag" at bounding box center [676, 231] width 45 height 19
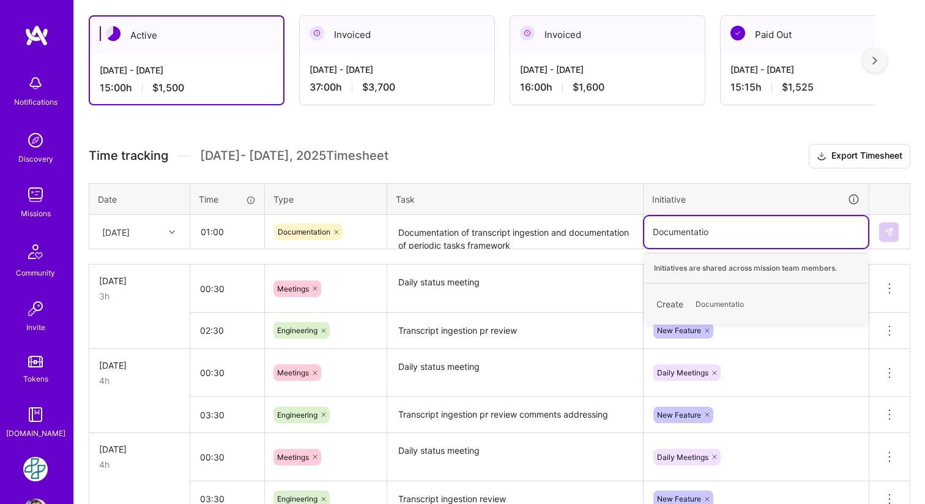
type input "Documentation"
click at [688, 299] on div "Create Documentation" at bounding box center [757, 303] width 212 height 29
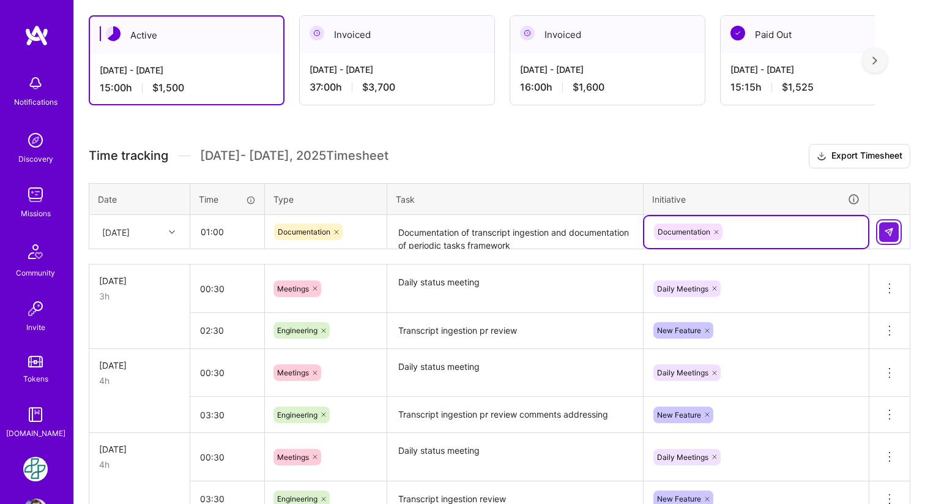
click at [898, 236] on button at bounding box center [889, 232] width 20 height 20
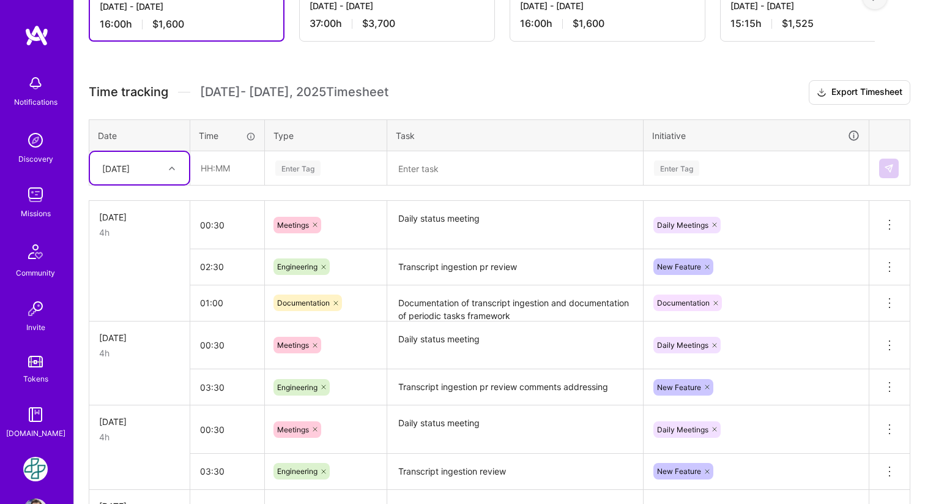
scroll to position [285, 0]
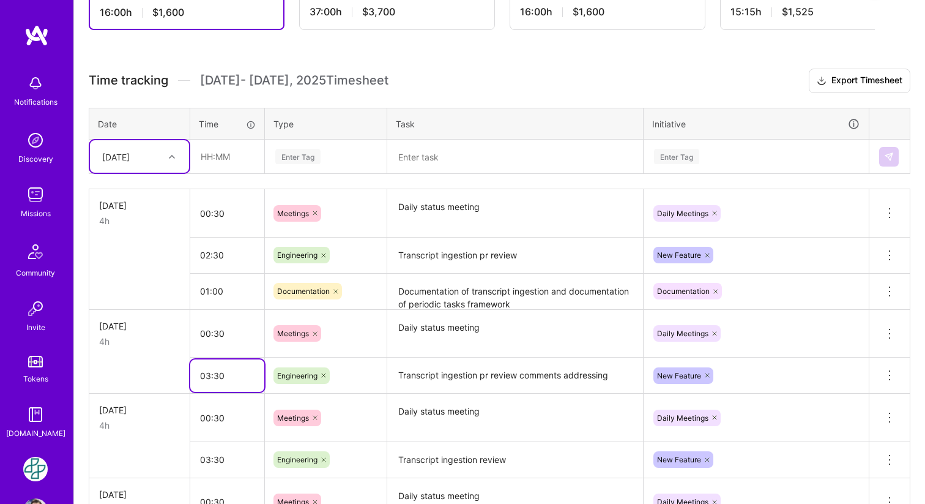
click at [234, 373] on input "03:30" at bounding box center [227, 375] width 74 height 32
type input "02:30"
click at [144, 344] on div "3h" at bounding box center [139, 341] width 81 height 13
click at [168, 155] on div at bounding box center [173, 157] width 19 height 16
click at [136, 238] on div "[DATE]" at bounding box center [139, 236] width 99 height 23
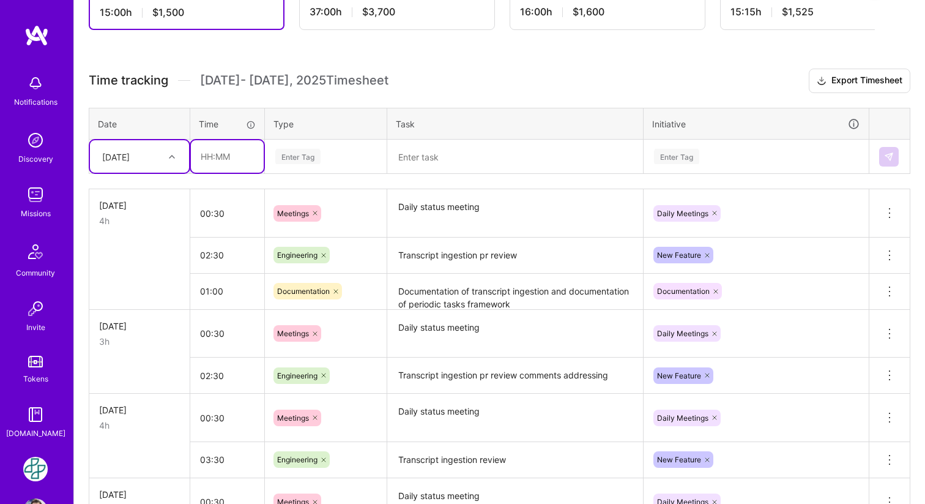
click at [229, 158] on input "text" at bounding box center [227, 156] width 73 height 32
type input "01:00"
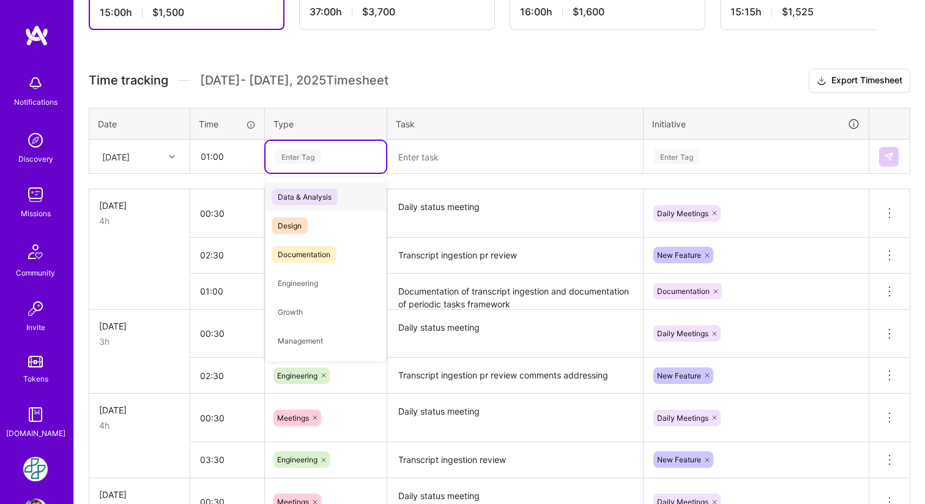
type input "D"
click at [299, 250] on span "Documentation" at bounding box center [304, 254] width 65 height 17
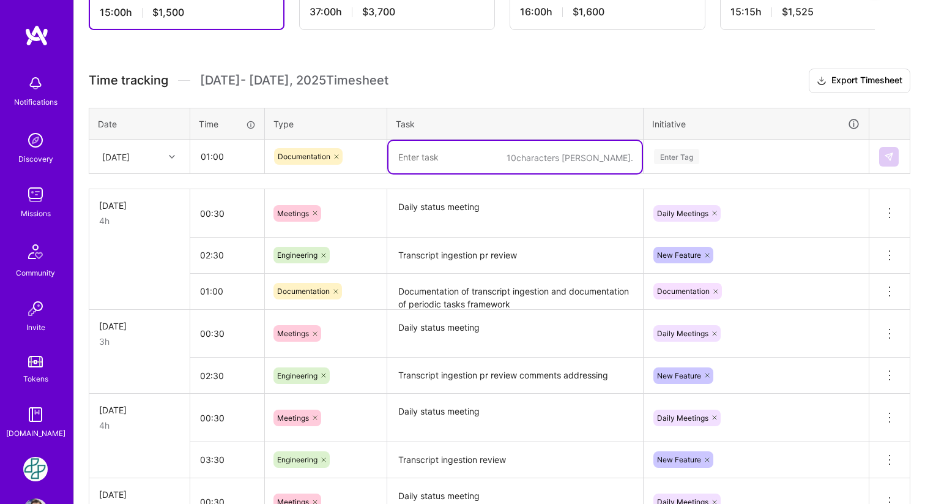
click at [440, 157] on textarea at bounding box center [515, 157] width 253 height 32
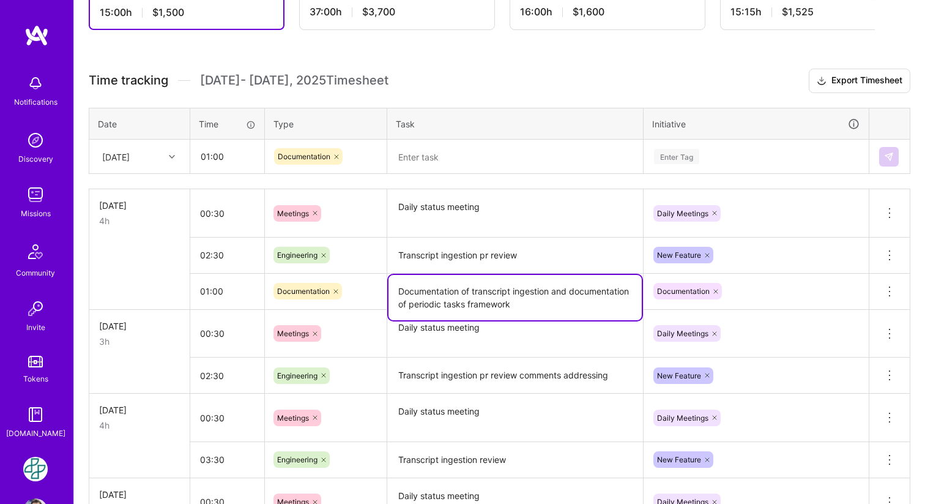
drag, startPoint x: 587, startPoint y: 305, endPoint x: 392, endPoint y: 287, distance: 195.4
click at [392, 287] on textarea "Documentation of transcript ingestion and documentation of periodic tasks frame…" at bounding box center [515, 297] width 253 height 45
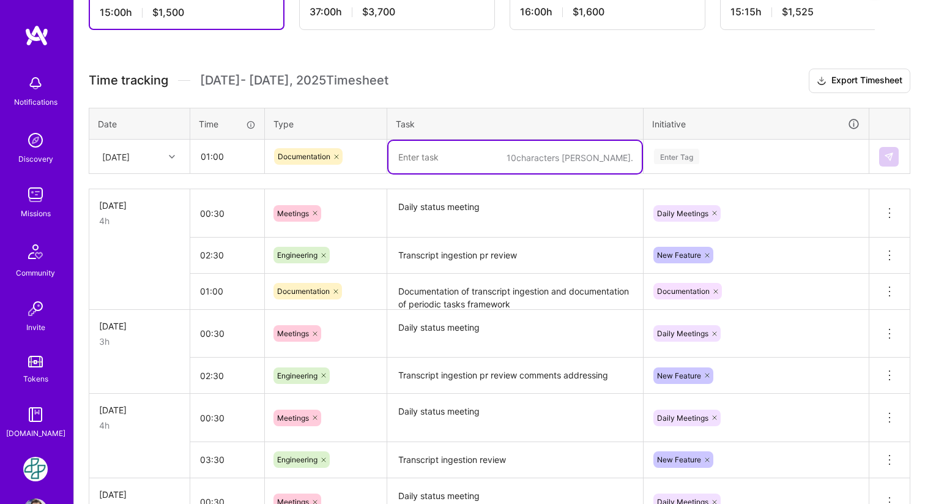
click at [478, 154] on textarea at bounding box center [515, 157] width 253 height 32
paste textarea "Documentation of transcript ingestion and documentation of periodic tasks frame…"
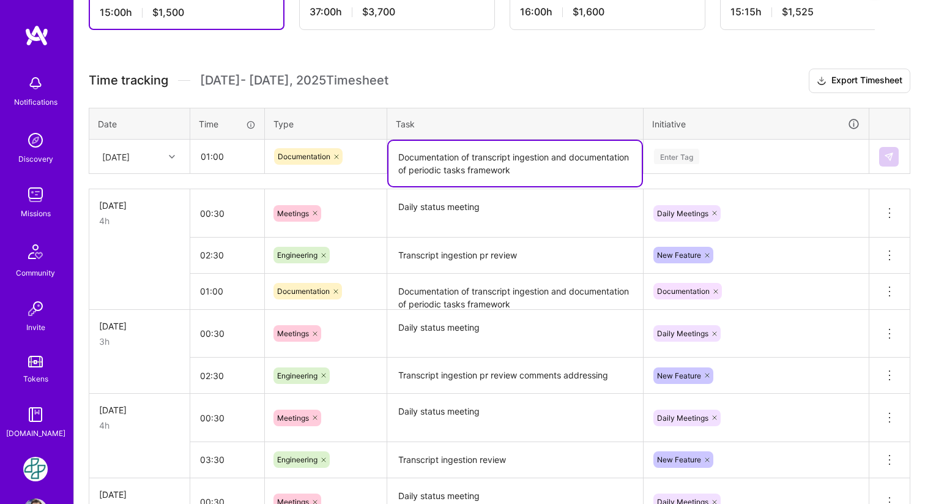
type textarea "Documentation of transcript ingestion and documentation of periodic tasks frame…"
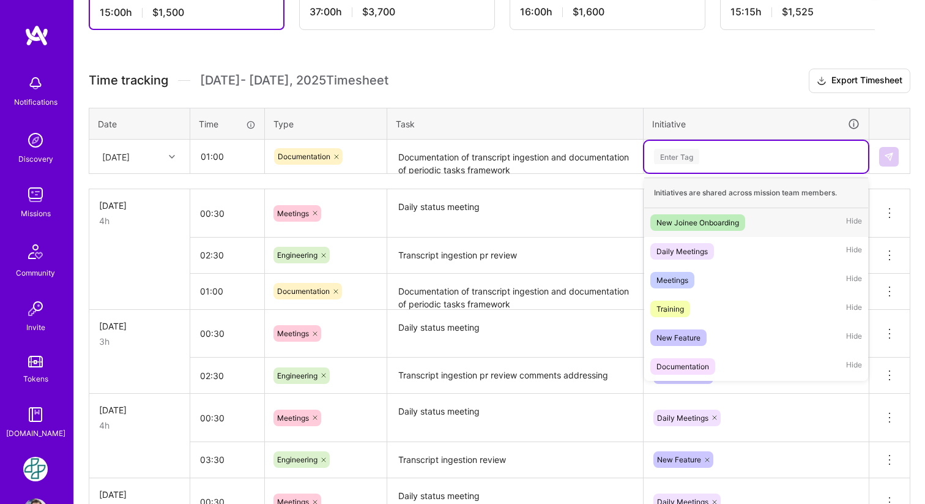
click at [728, 150] on div "Enter Tag" at bounding box center [756, 156] width 207 height 15
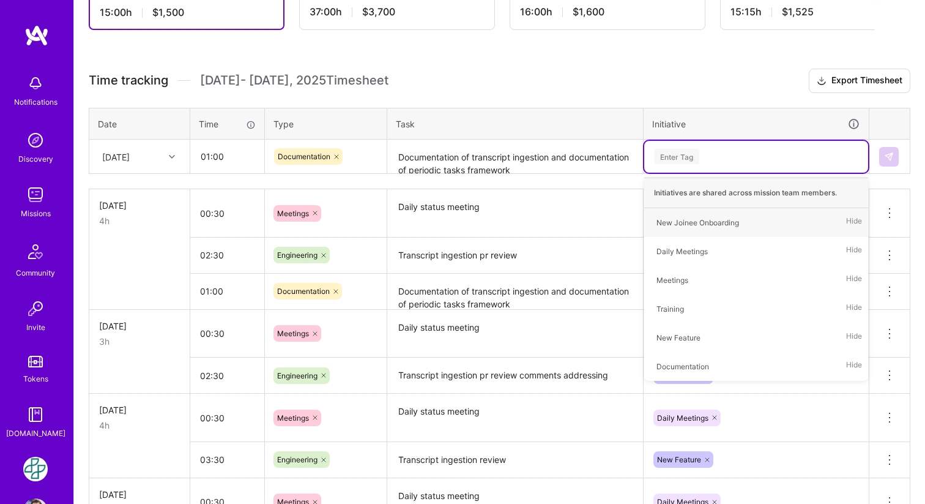
type input "D"
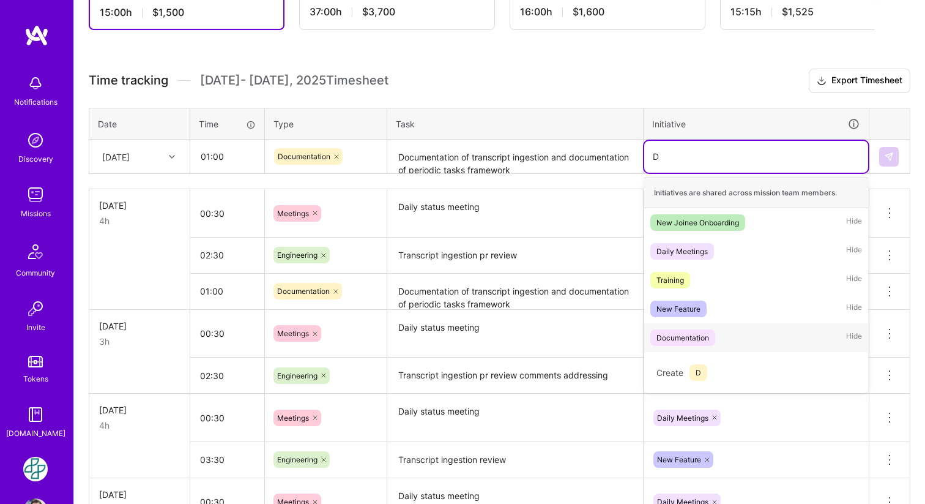
click at [665, 332] on div "Documentation" at bounding box center [683, 337] width 53 height 13
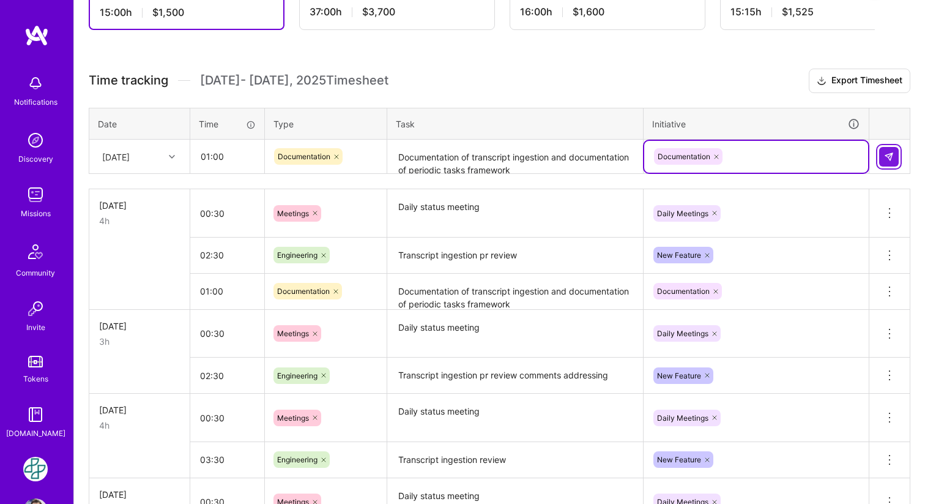
click at [883, 154] on button at bounding box center [889, 157] width 20 height 20
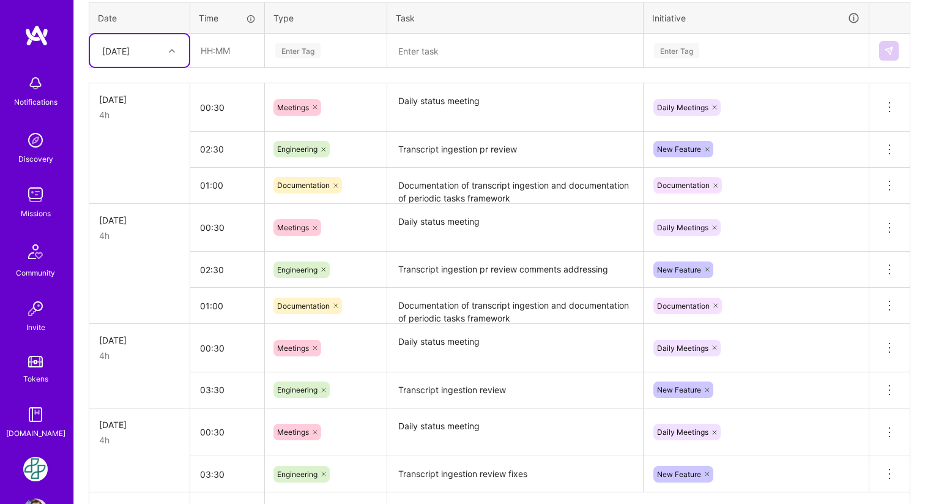
scroll to position [0, 0]
